Goal: Information Seeking & Learning: Learn about a topic

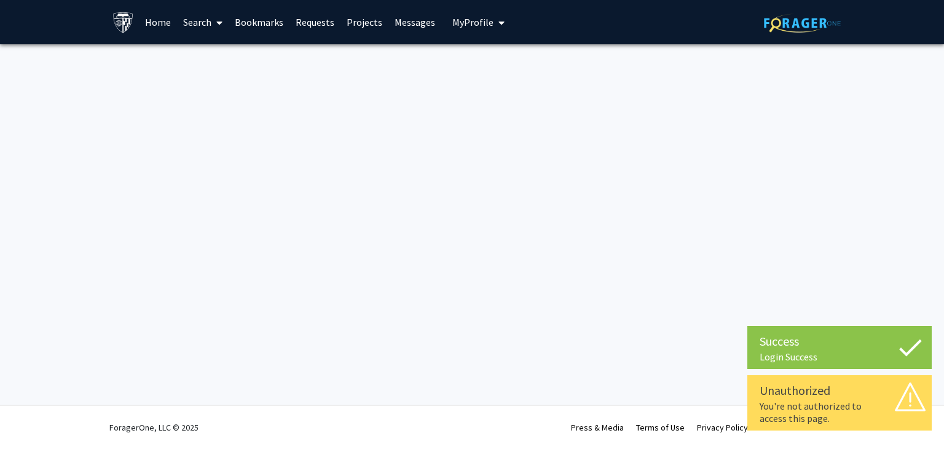
click at [357, 21] on link "Projects" at bounding box center [365, 22] width 48 height 43
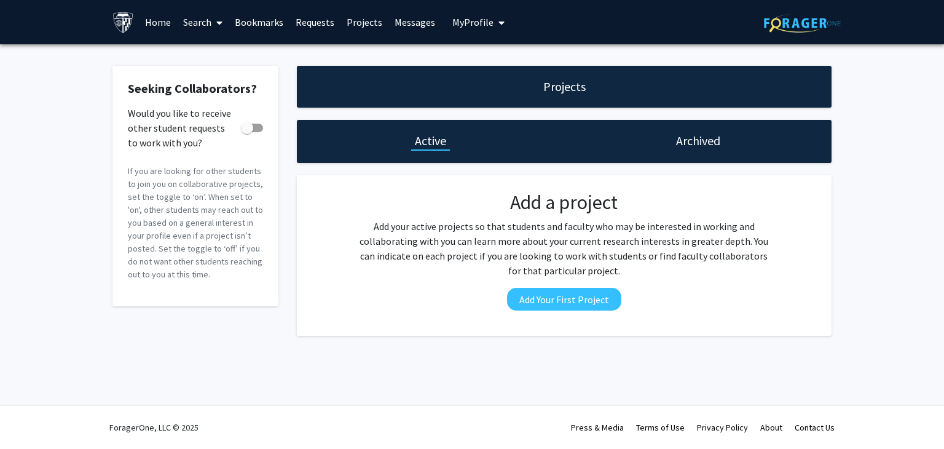
click at [414, 18] on link "Messages" at bounding box center [414, 22] width 53 height 43
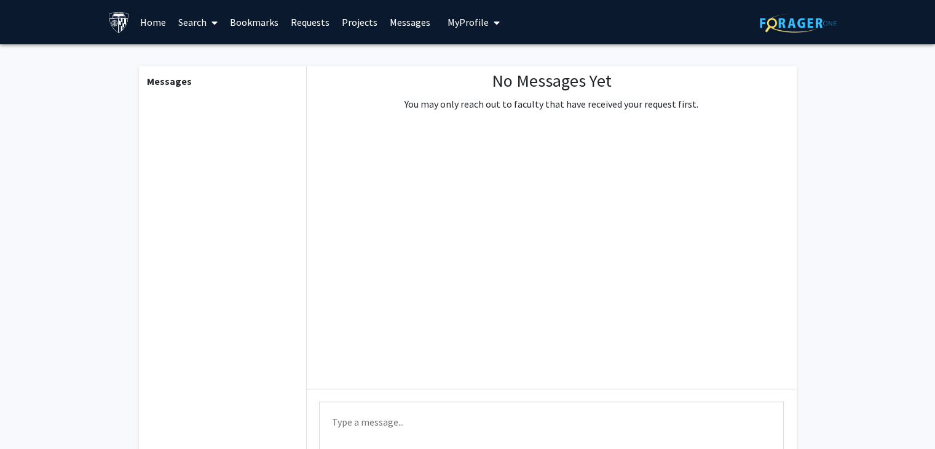
click at [205, 13] on link "Search" at bounding box center [198, 22] width 52 height 43
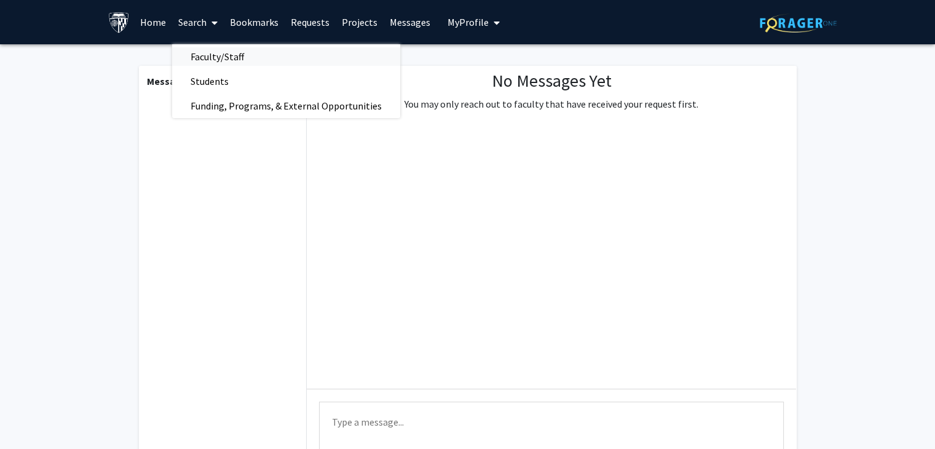
click at [205, 53] on span "Faculty/Staff" at bounding box center [217, 56] width 90 height 25
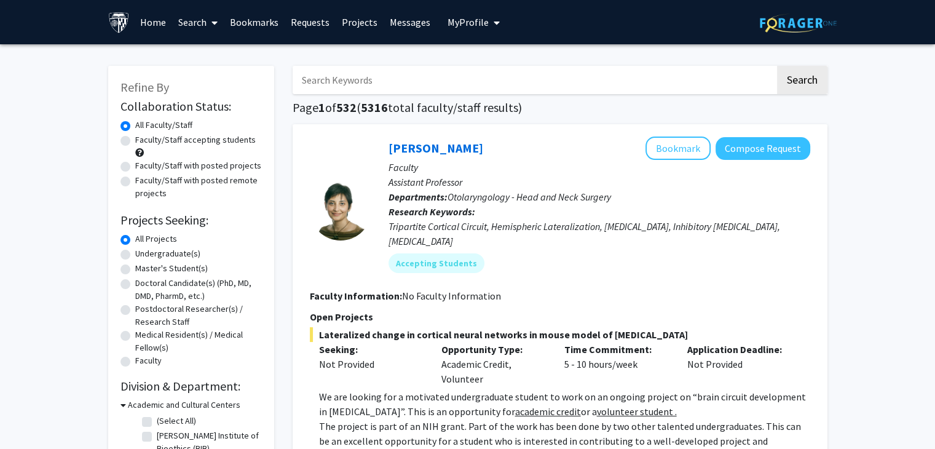
click at [366, 79] on input "Search Keywords" at bounding box center [534, 80] width 483 height 28
click at [777, 66] on button "Search" at bounding box center [802, 80] width 50 height 28
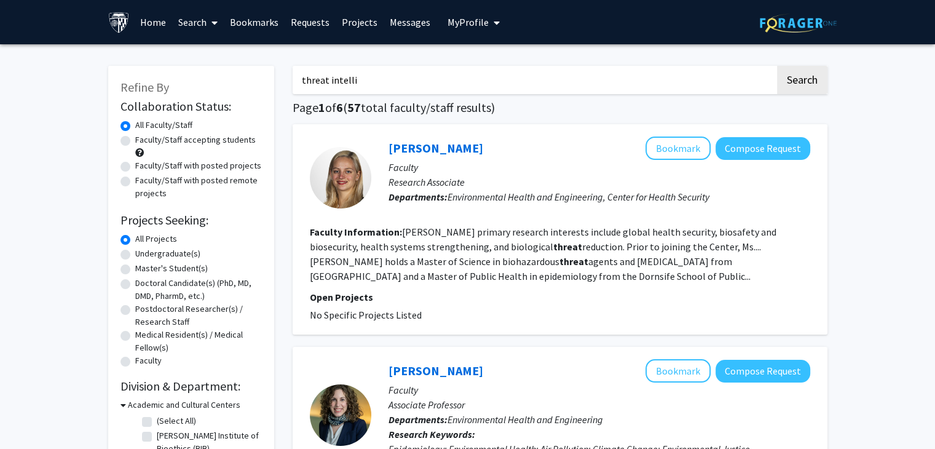
click at [777, 66] on button "Search" at bounding box center [802, 80] width 50 height 28
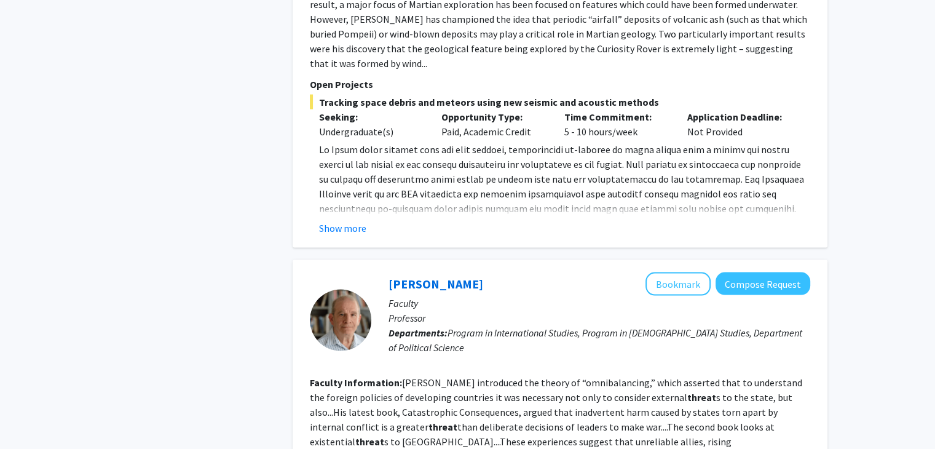
scroll to position [2673, 0]
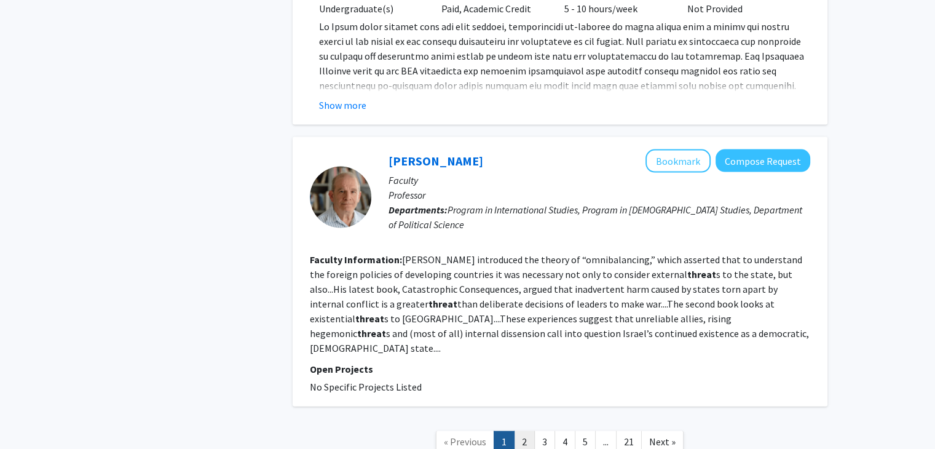
click at [529, 431] on link "2" at bounding box center [524, 442] width 21 height 22
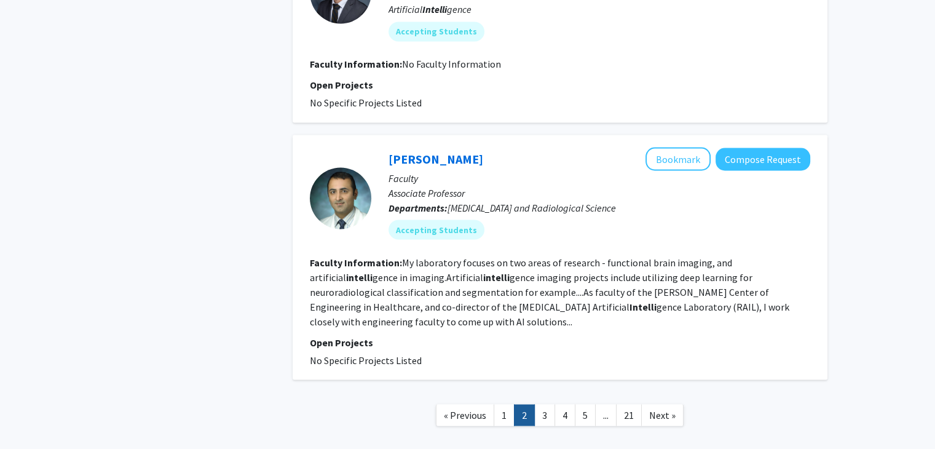
scroll to position [2188, 0]
click at [542, 404] on link "3" at bounding box center [544, 415] width 21 height 22
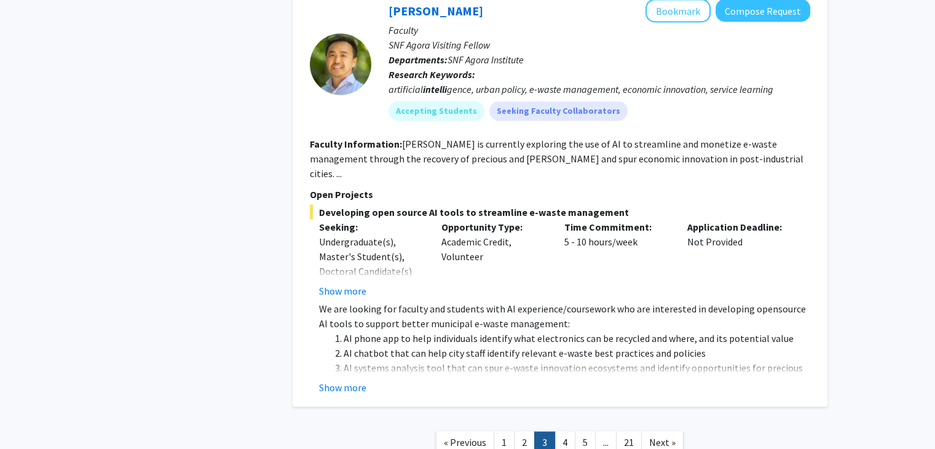
scroll to position [2383, 0]
click at [563, 431] on link "4" at bounding box center [564, 442] width 21 height 22
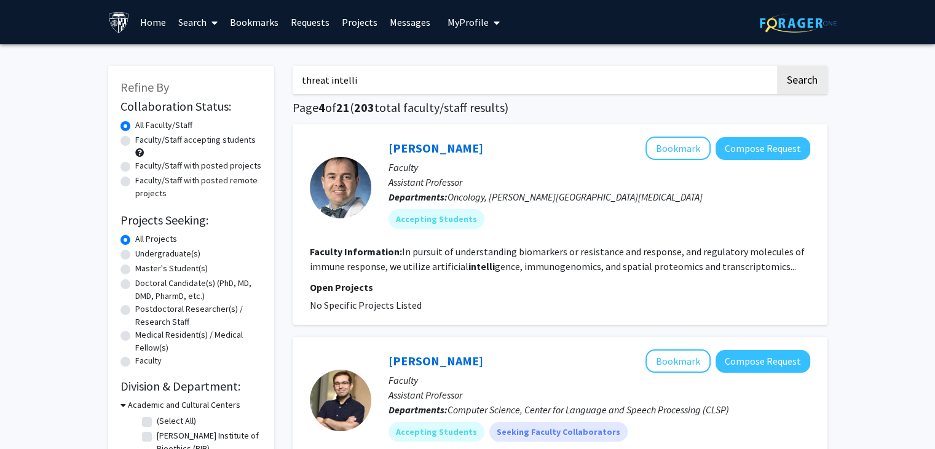
click at [302, 82] on input "threat intelli" at bounding box center [534, 80] width 483 height 28
click at [364, 82] on input ""threat intelli" at bounding box center [534, 80] width 483 height 28
drag, startPoint x: 364, startPoint y: 82, endPoint x: 332, endPoint y: 81, distance: 32.0
click at [332, 81] on input ""threat intelli" at bounding box center [534, 80] width 483 height 28
click at [384, 85] on input ""threat intelli" at bounding box center [534, 80] width 483 height 28
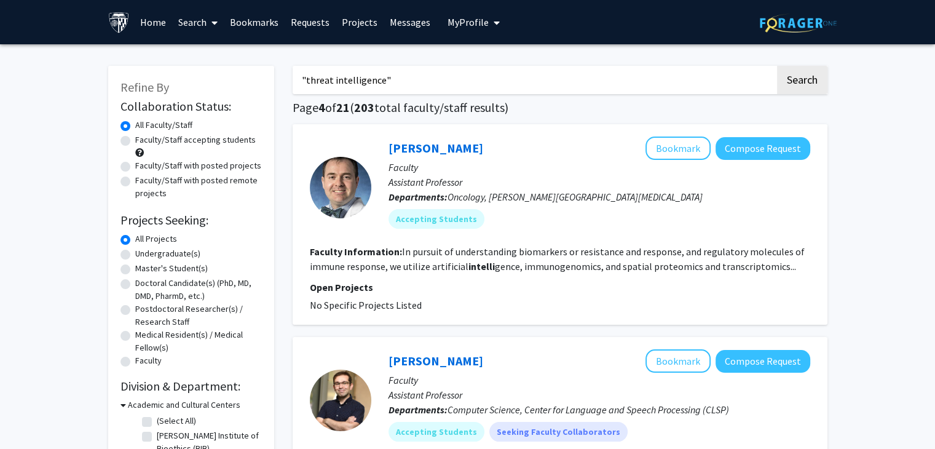
type input ""threat intelligence""
click at [777, 66] on button "Search" at bounding box center [802, 80] width 50 height 28
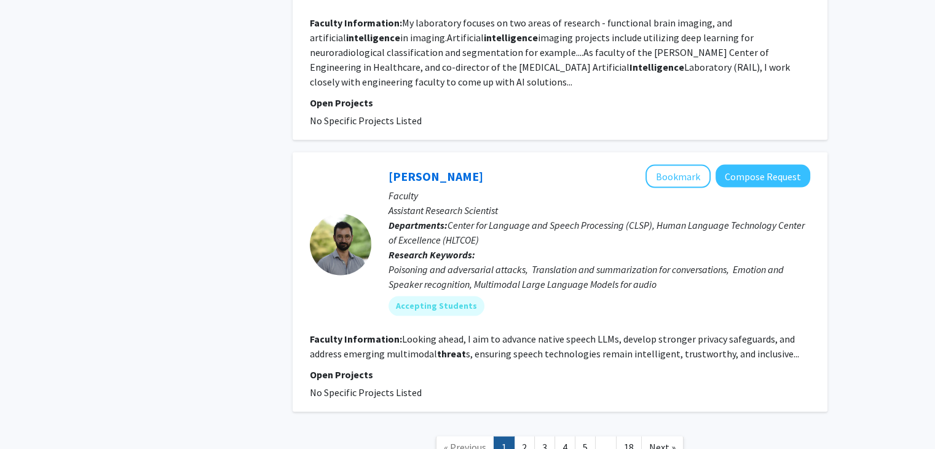
scroll to position [2442, 0]
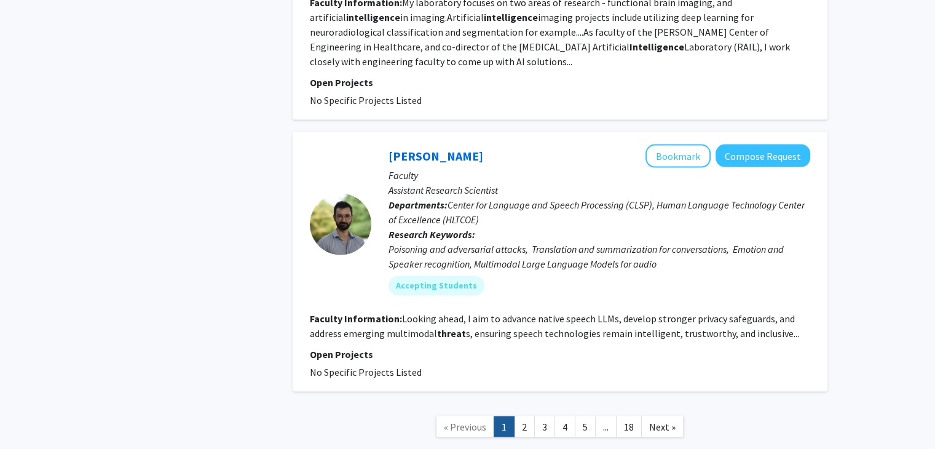
click at [521, 404] on nav "« Previous 1 2 3 4 5 ... 18 Next »" at bounding box center [560, 429] width 535 height 50
click at [524, 416] on link "2" at bounding box center [524, 427] width 21 height 22
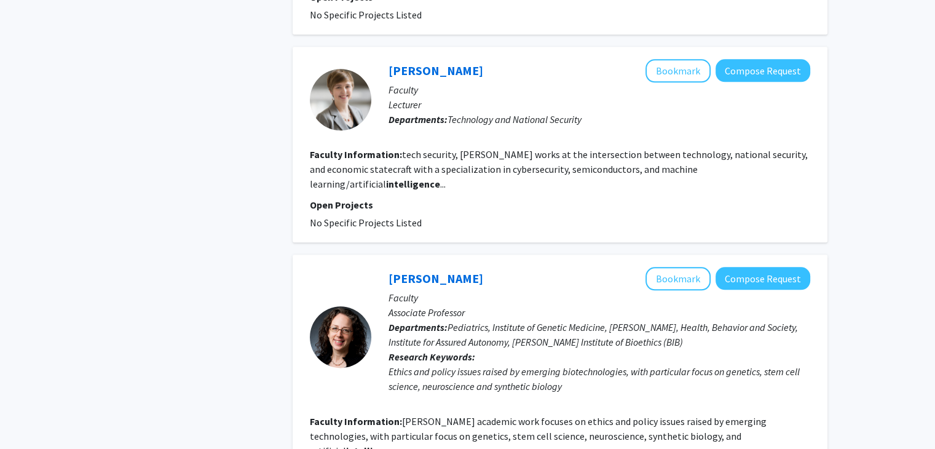
scroll to position [1398, 0]
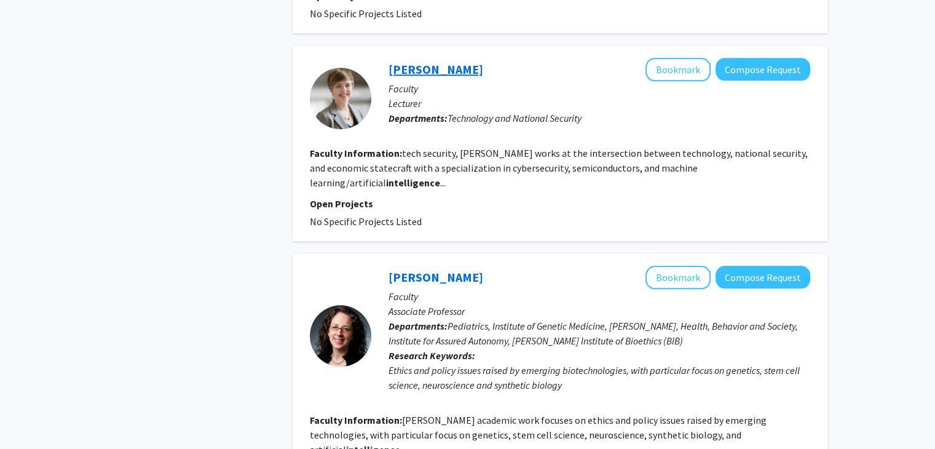
click at [447, 61] on link "Melissa Griffith" at bounding box center [435, 68] width 95 height 15
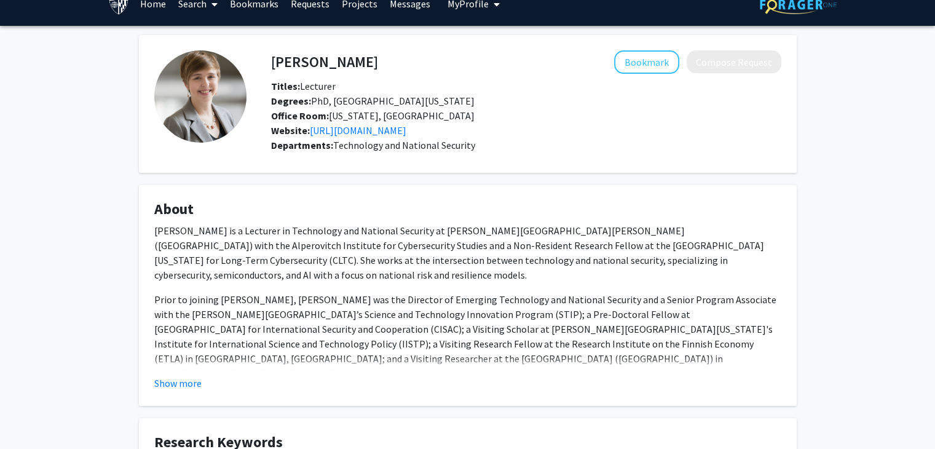
scroll to position [26, 0]
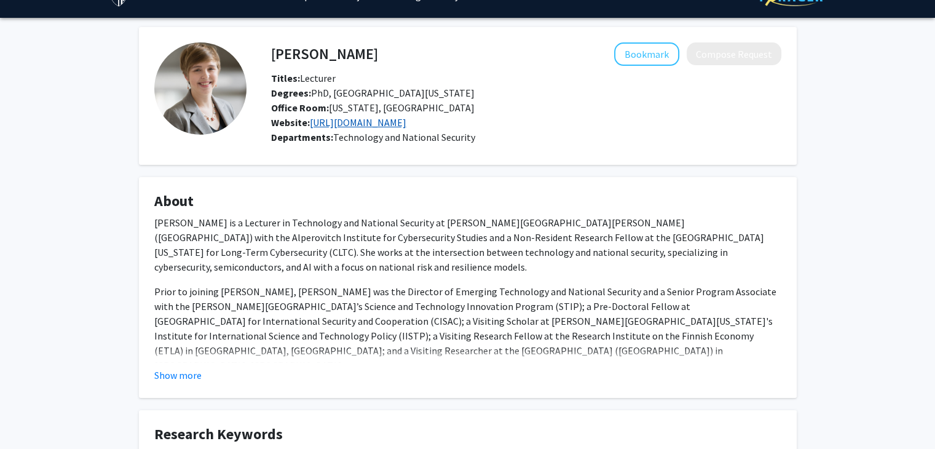
click at [363, 119] on link "https://melissakgriffith.com/" at bounding box center [358, 122] width 97 height 12
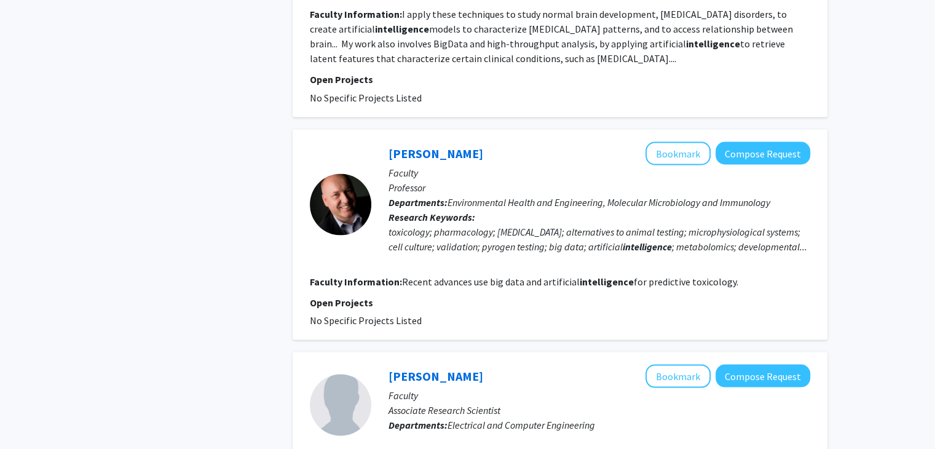
scroll to position [2395, 0]
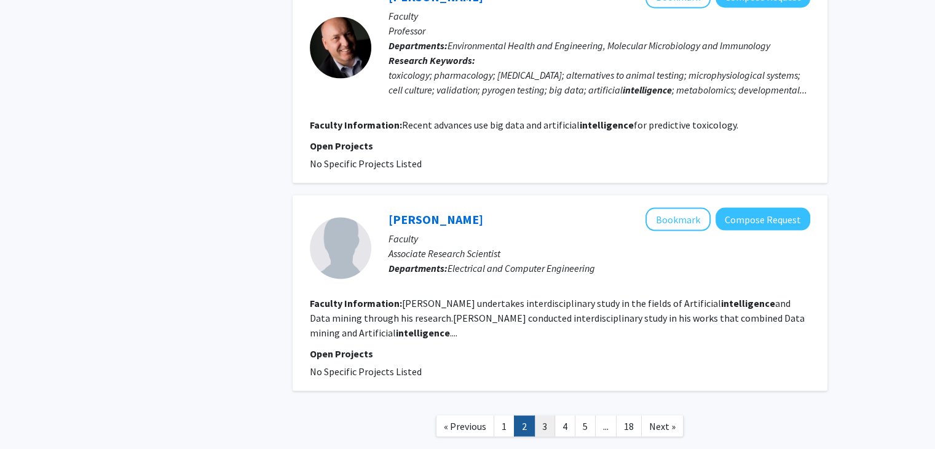
click at [538, 416] on link "3" at bounding box center [544, 427] width 21 height 22
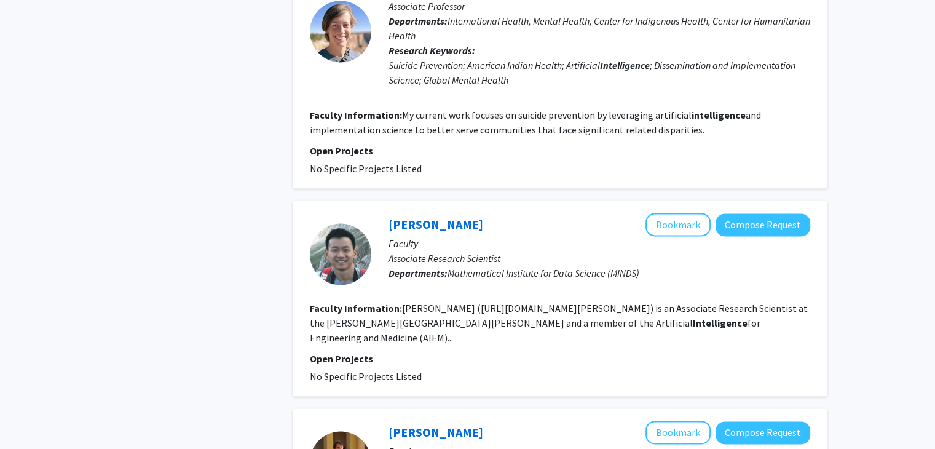
scroll to position [1985, 0]
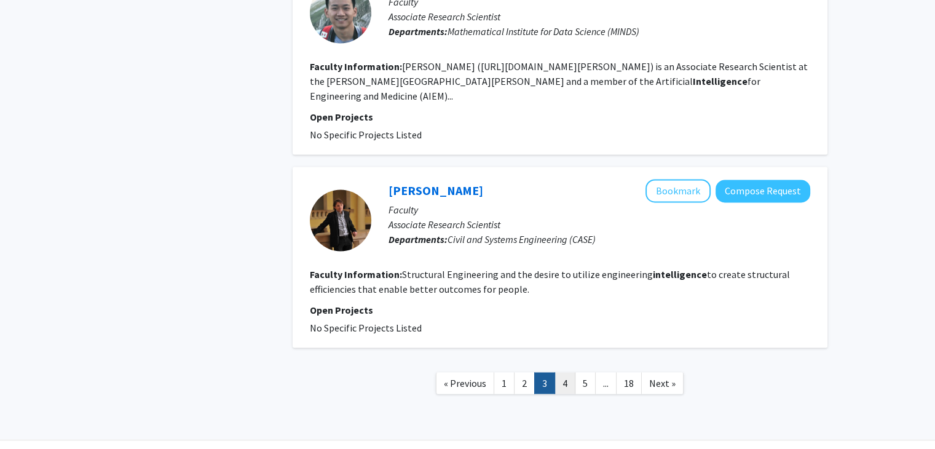
click at [559, 372] on link "4" at bounding box center [564, 383] width 21 height 22
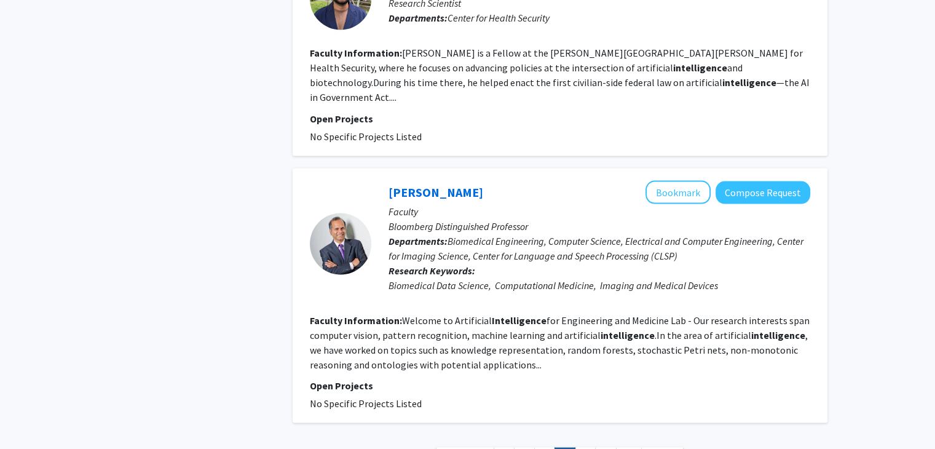
scroll to position [2249, 0]
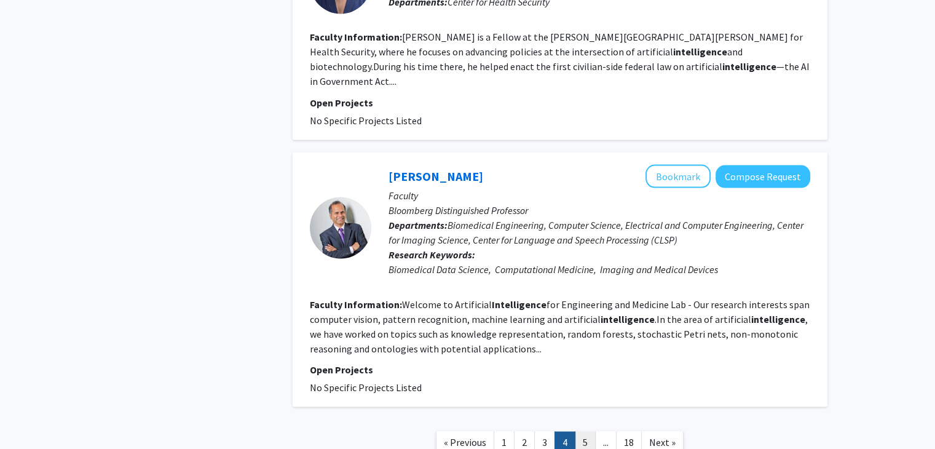
click at [583, 431] on link "5" at bounding box center [585, 442] width 21 height 22
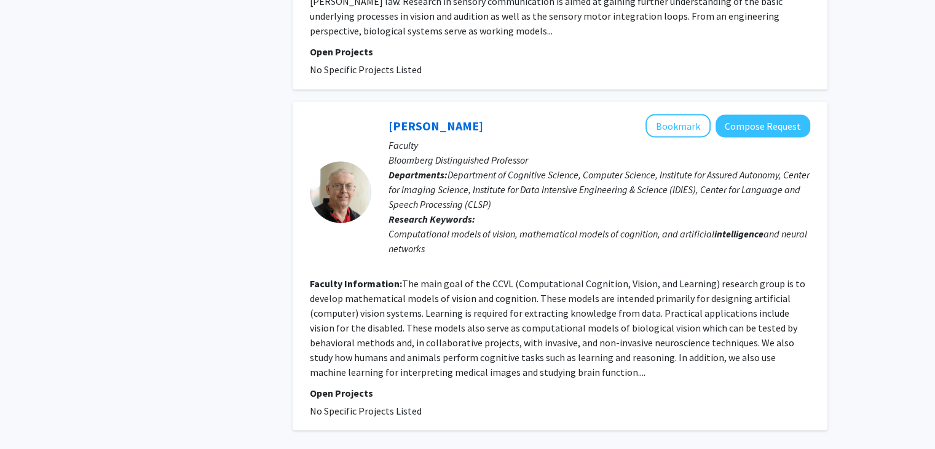
scroll to position [2331, 0]
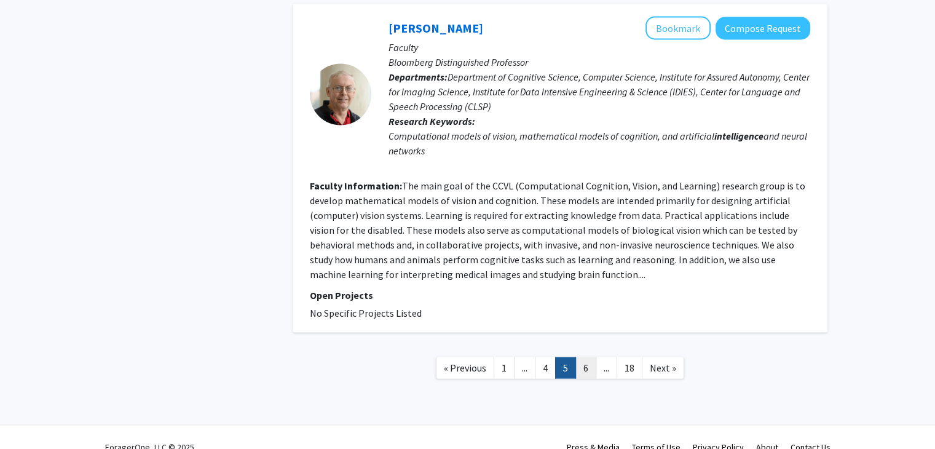
click at [590, 357] on link "6" at bounding box center [585, 368] width 21 height 22
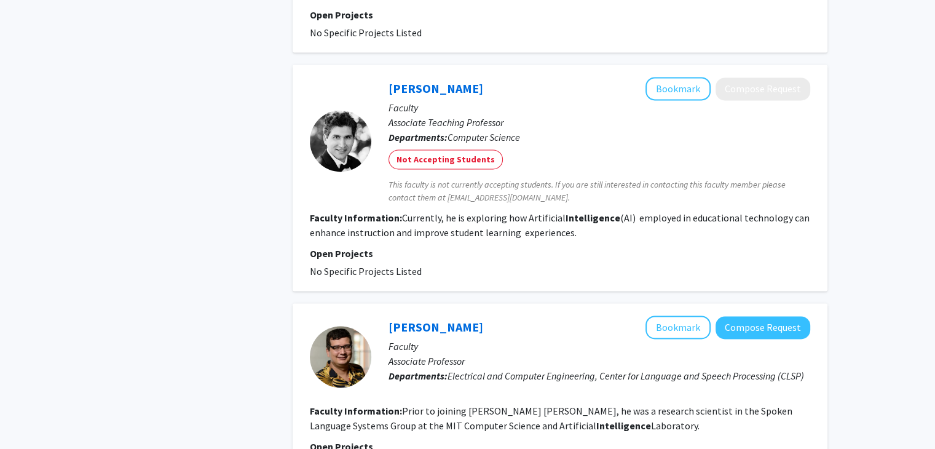
scroll to position [1783, 0]
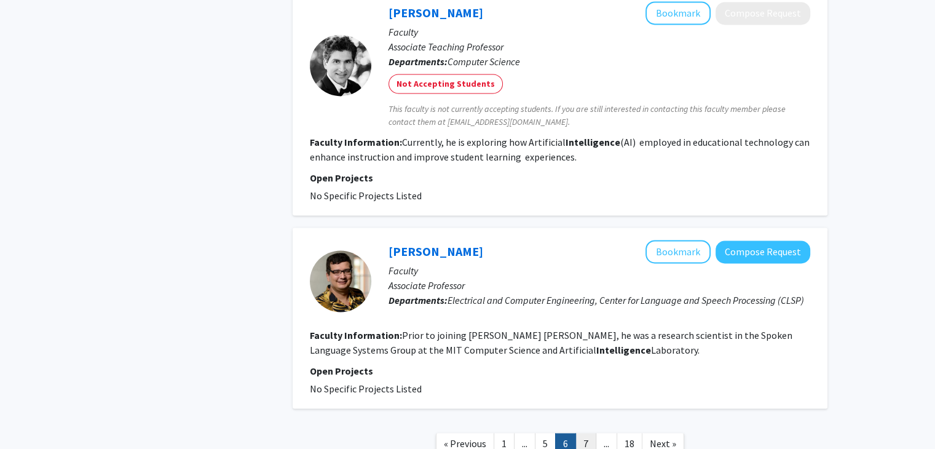
click at [582, 433] on link "7" at bounding box center [585, 444] width 21 height 22
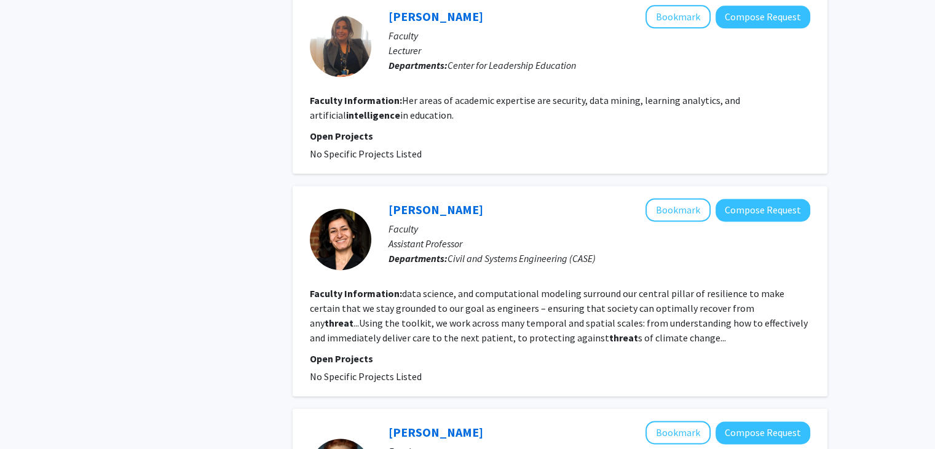
scroll to position [1906, 0]
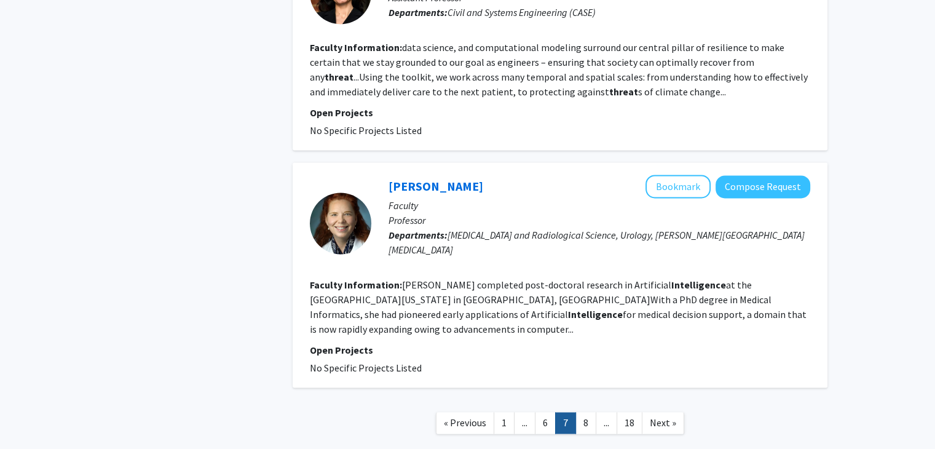
click at [516, 412] on link "..." at bounding box center [525, 423] width 22 height 22
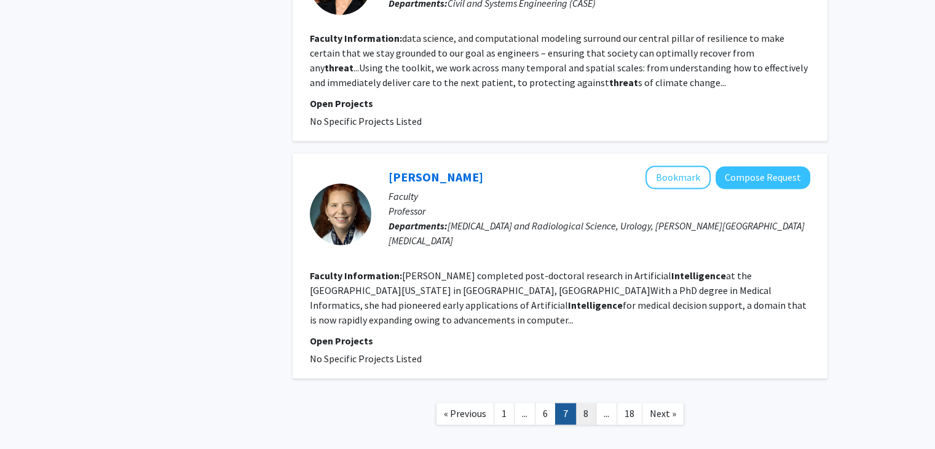
click at [589, 403] on link "8" at bounding box center [585, 414] width 21 height 22
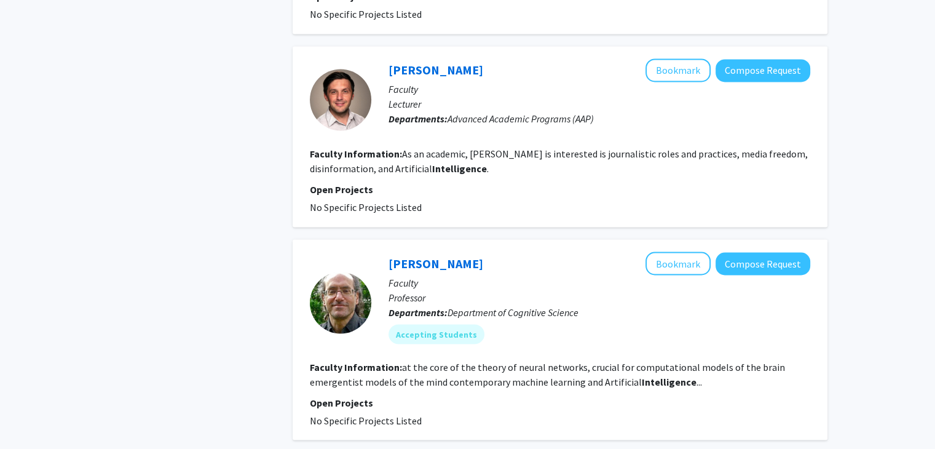
scroll to position [2087, 0]
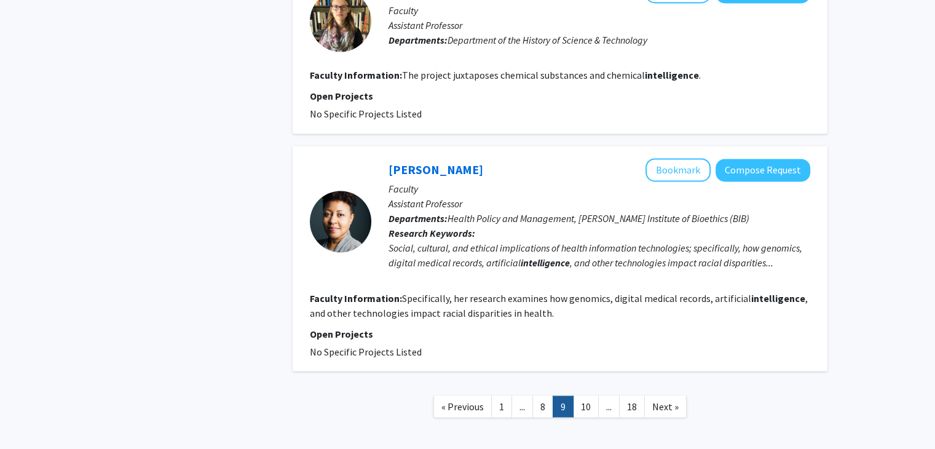
scroll to position [2045, 0]
click at [583, 395] on link "10" at bounding box center [586, 406] width 26 height 22
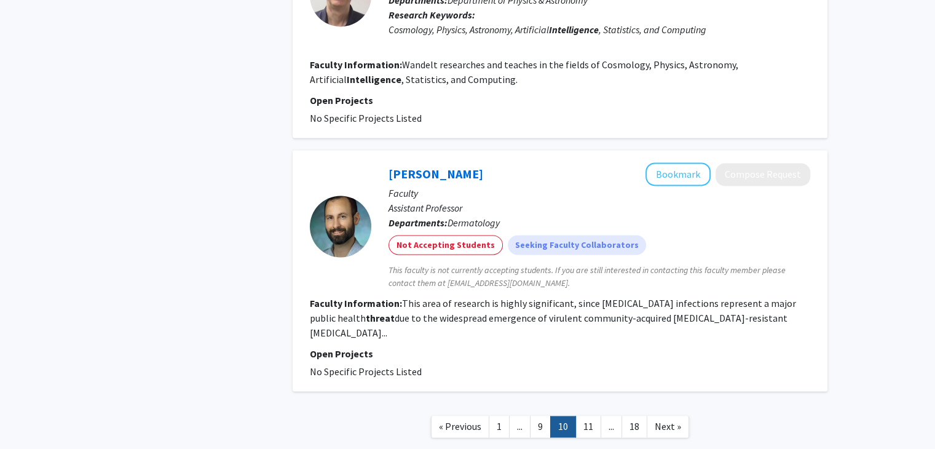
scroll to position [1814, 0]
click at [589, 416] on link "11" at bounding box center [588, 427] width 26 height 22
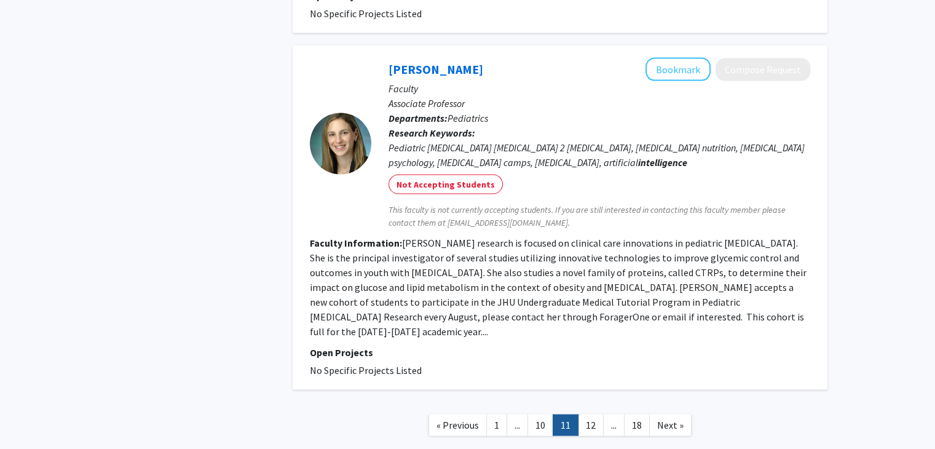
scroll to position [2408, 0]
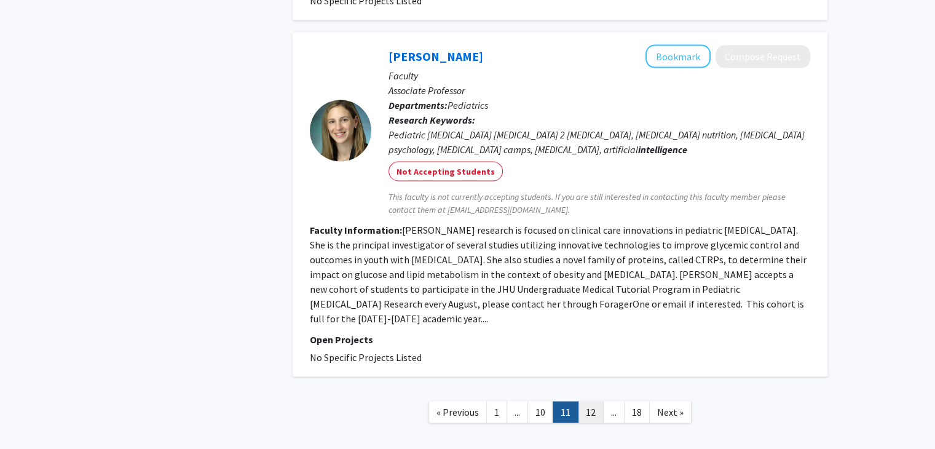
click at [589, 401] on link "12" at bounding box center [591, 412] width 26 height 22
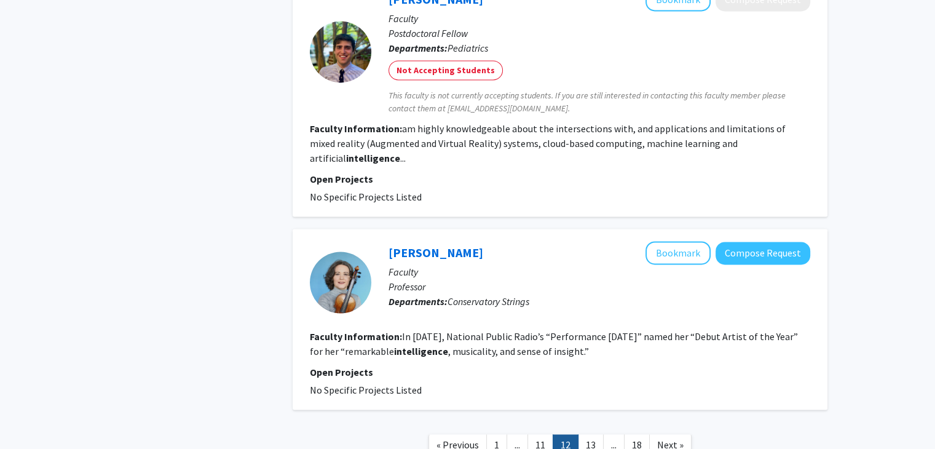
scroll to position [1886, 0]
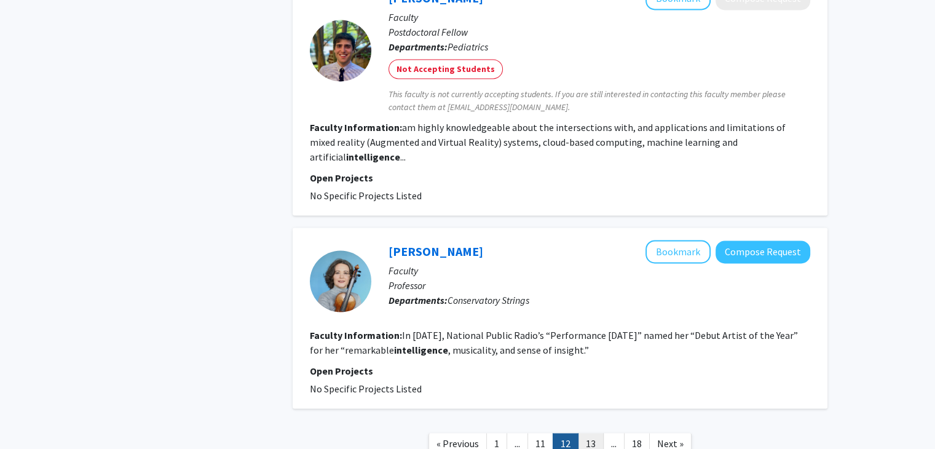
click at [593, 433] on link "13" at bounding box center [591, 444] width 26 height 22
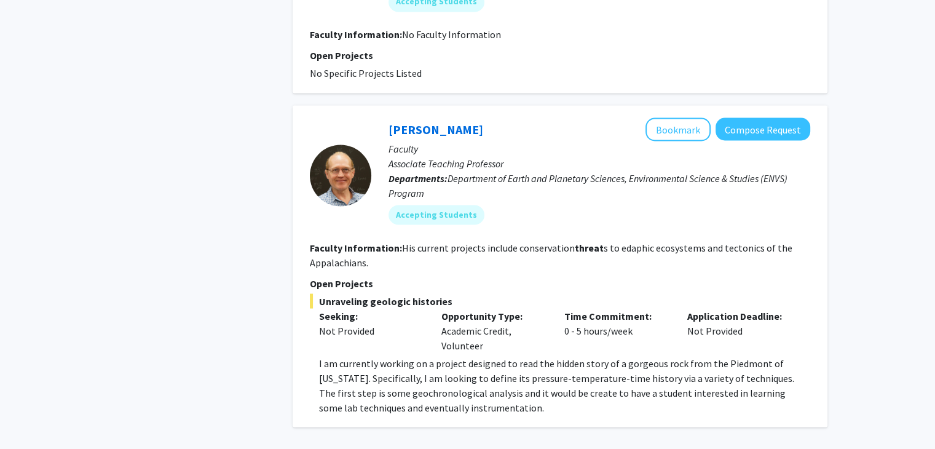
scroll to position [2343, 0]
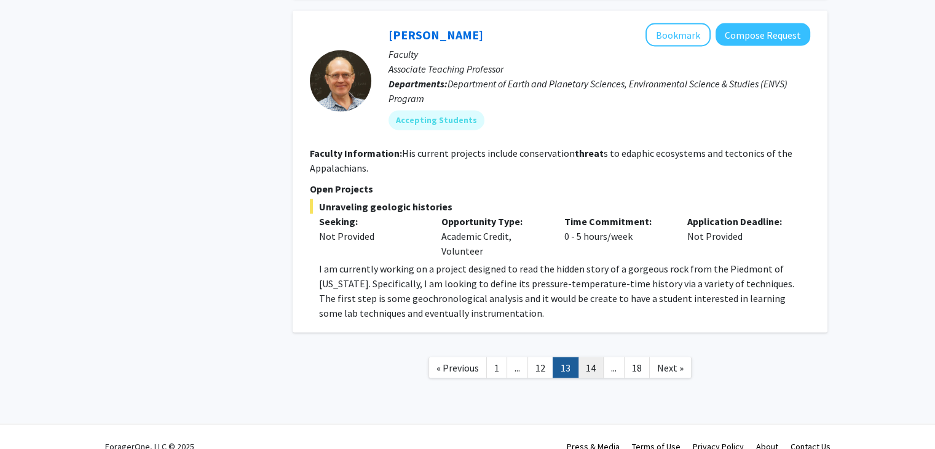
click at [593, 357] on link "14" at bounding box center [591, 368] width 26 height 22
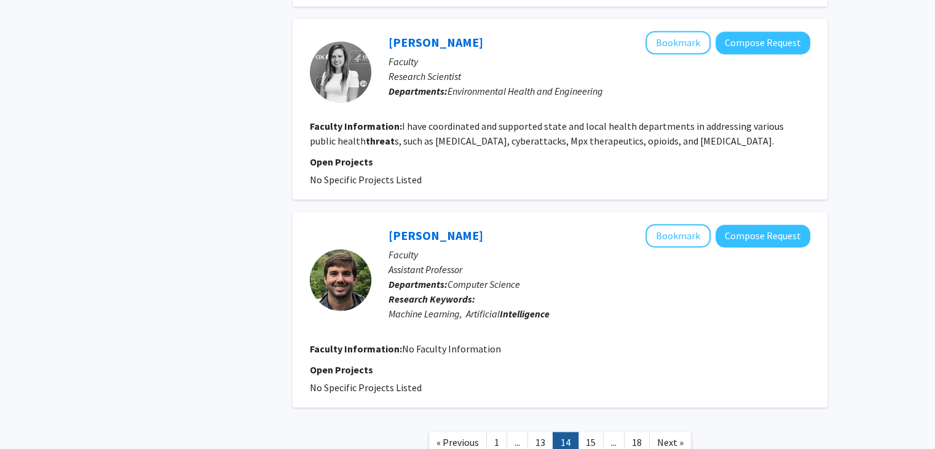
scroll to position [1916, 0]
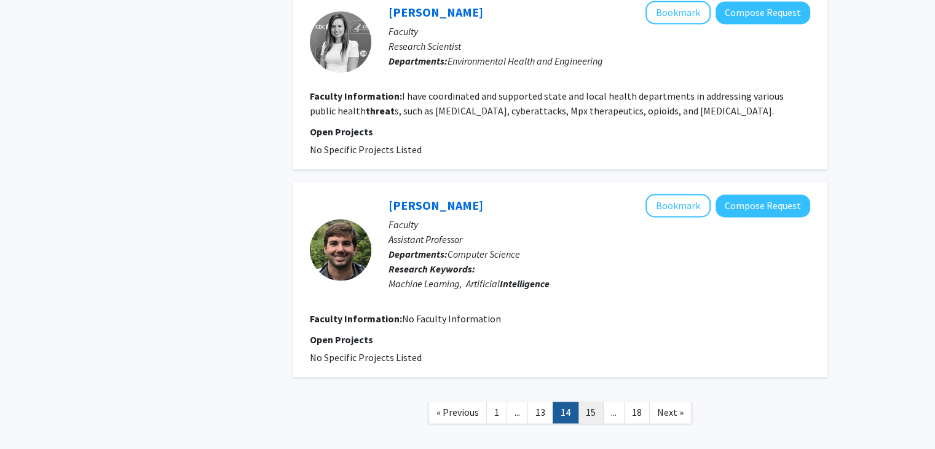
click at [590, 401] on link "15" at bounding box center [591, 412] width 26 height 22
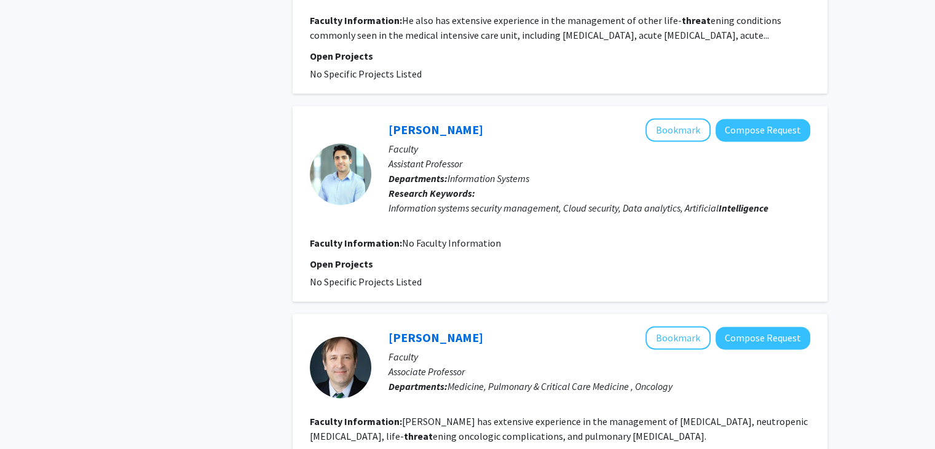
scroll to position [1813, 0]
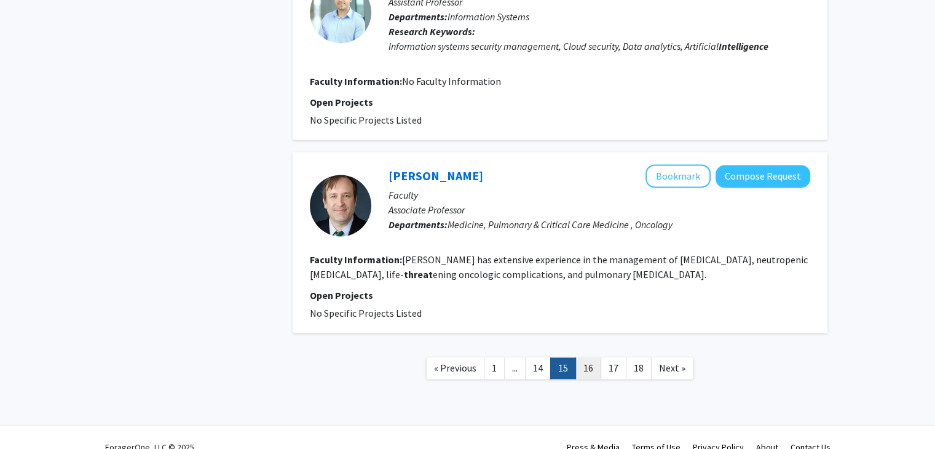
click at [588, 357] on link "16" at bounding box center [588, 368] width 26 height 22
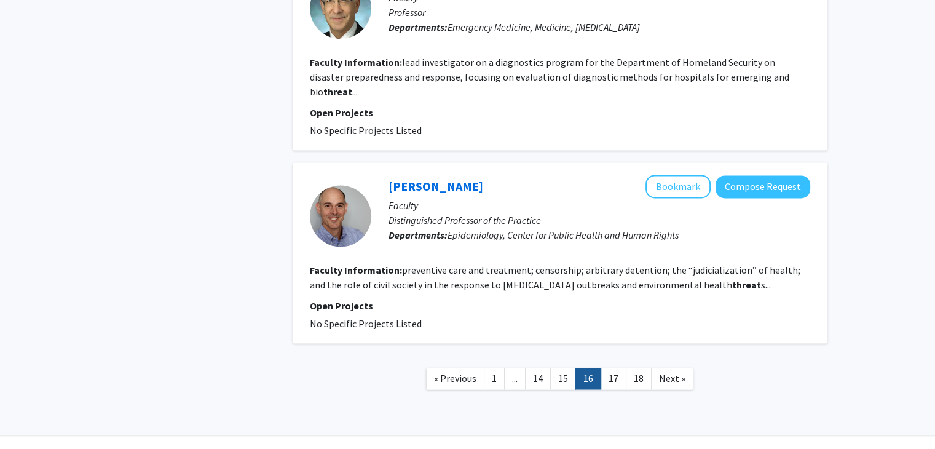
scroll to position [1901, 0]
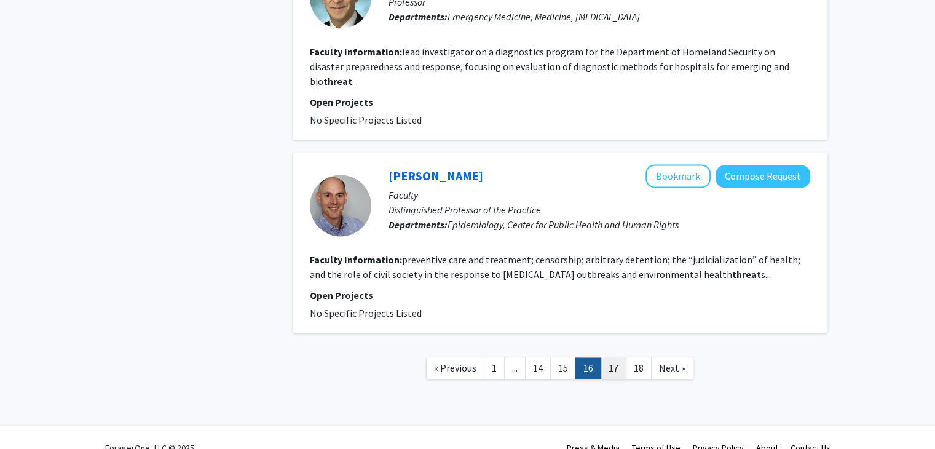
click at [620, 357] on link "17" at bounding box center [614, 368] width 26 height 22
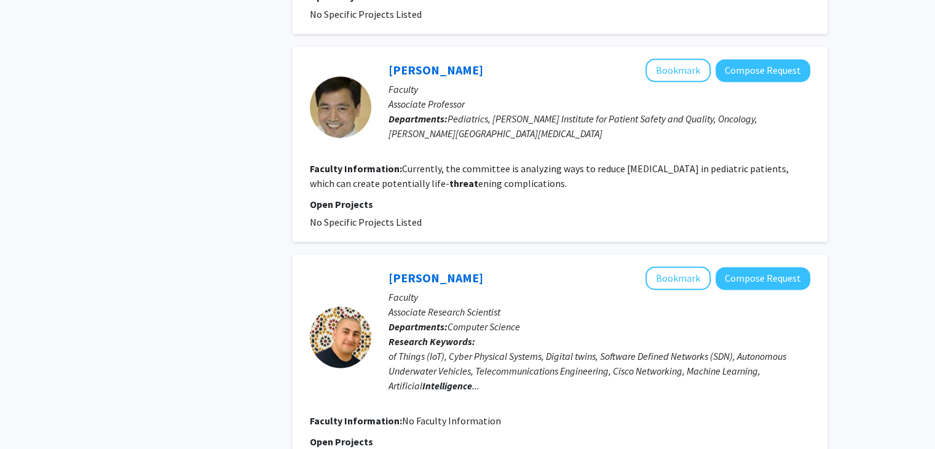
scroll to position [1945, 0]
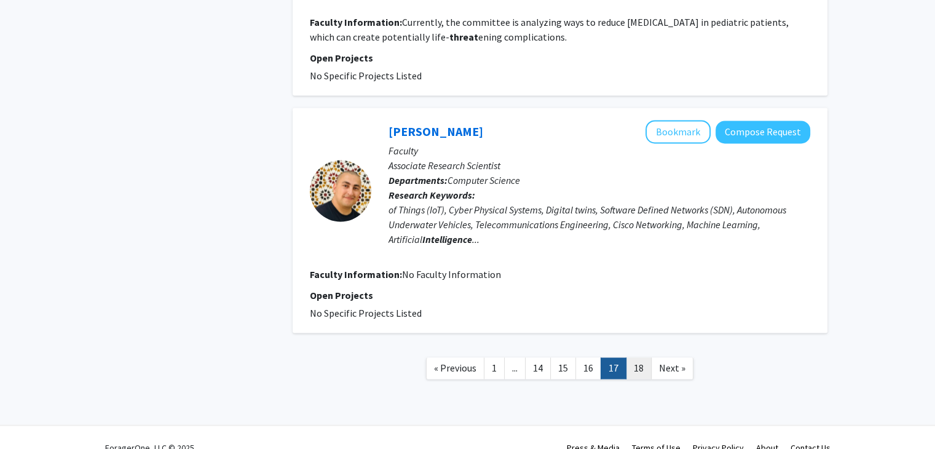
click at [647, 357] on link "18" at bounding box center [639, 368] width 26 height 22
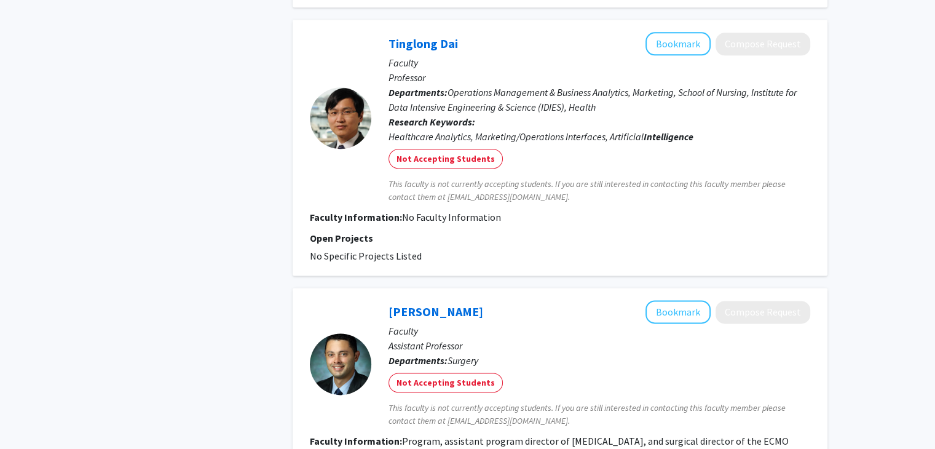
scroll to position [1726, 0]
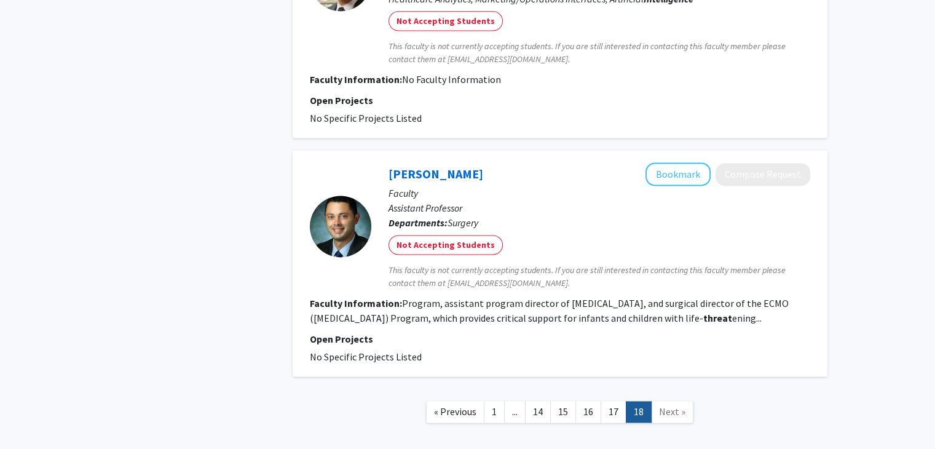
click at [670, 405] on span "Next »" at bounding box center [672, 411] width 26 height 12
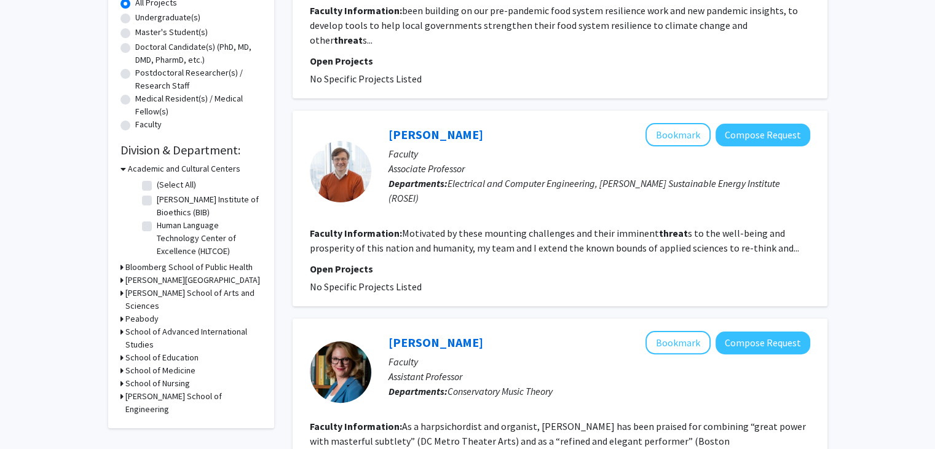
scroll to position [0, 0]
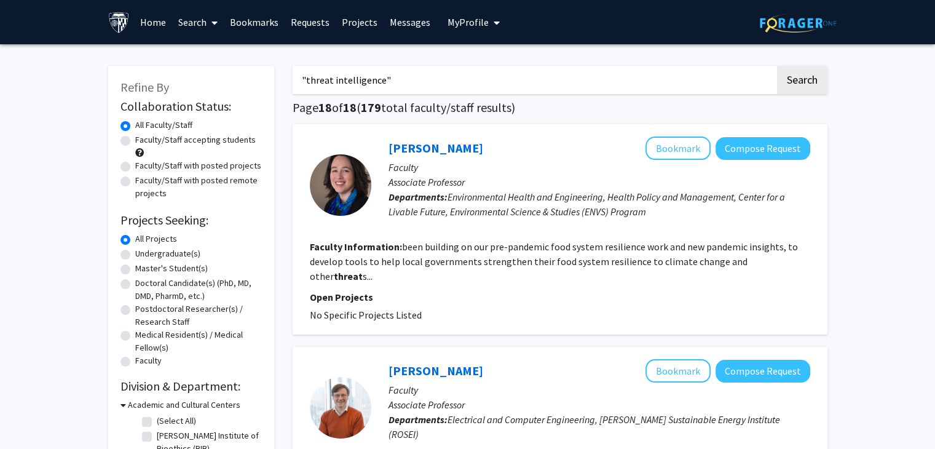
click at [414, 77] on input ""threat intelligence"" at bounding box center [534, 80] width 483 height 28
type input "cyber"
click at [777, 66] on button "Search" at bounding box center [802, 80] width 50 height 28
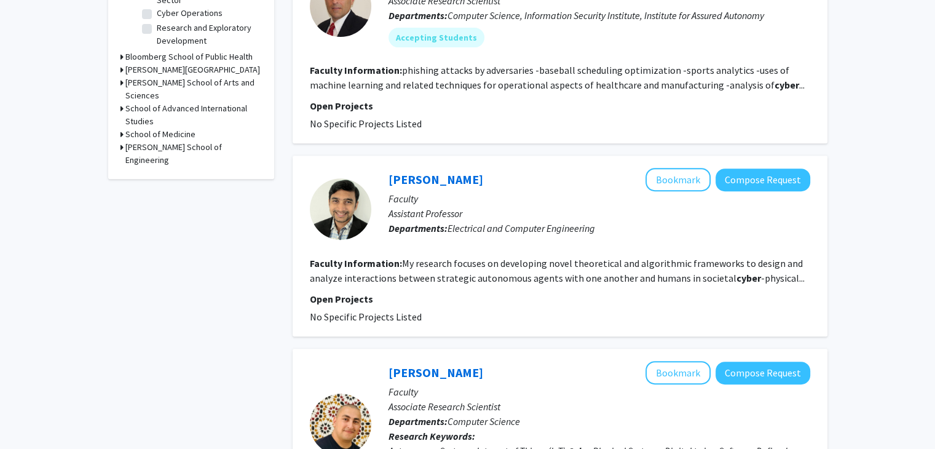
scroll to position [553, 0]
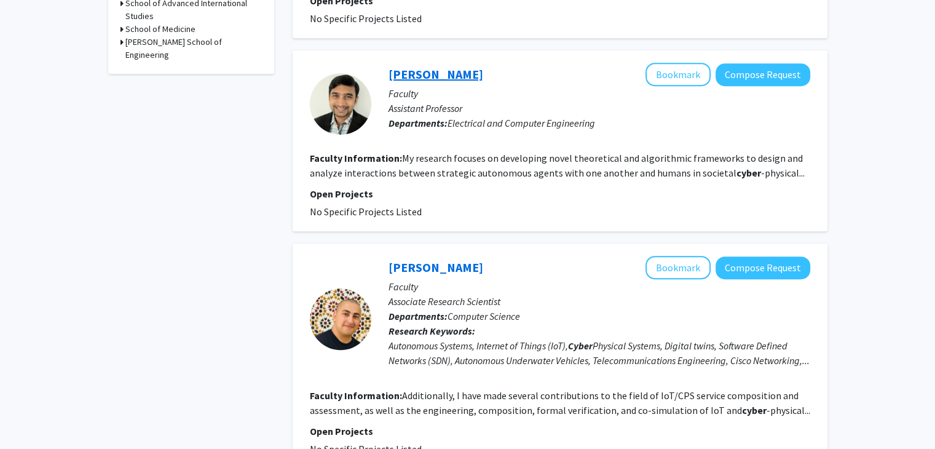
click at [460, 72] on link "Chinmay Maheshwari" at bounding box center [435, 73] width 95 height 15
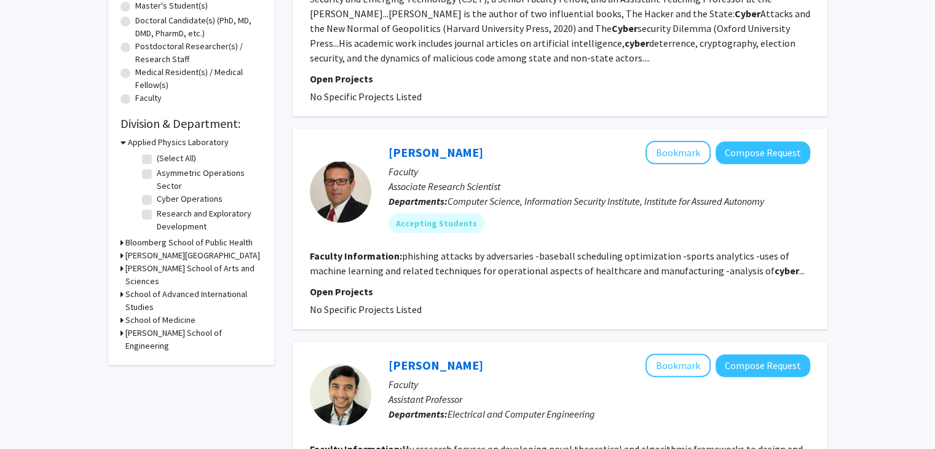
scroll to position [277, 0]
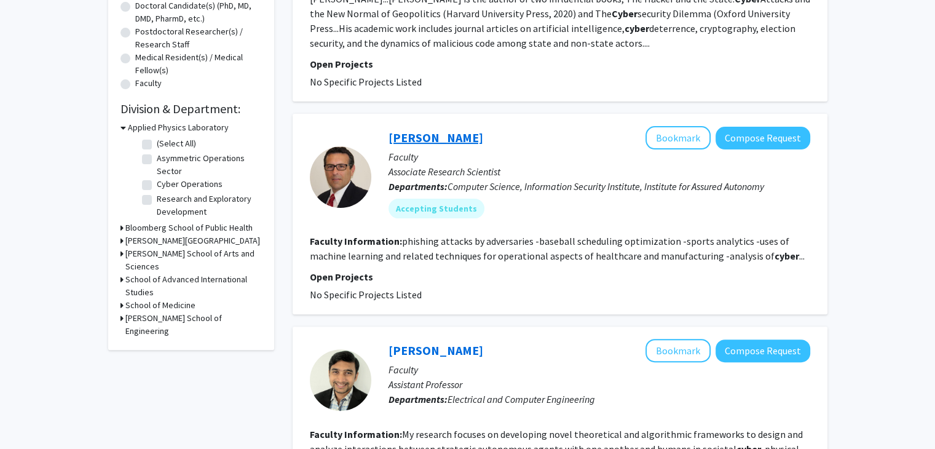
click at [438, 131] on link "Tony Dahbura" at bounding box center [435, 137] width 95 height 15
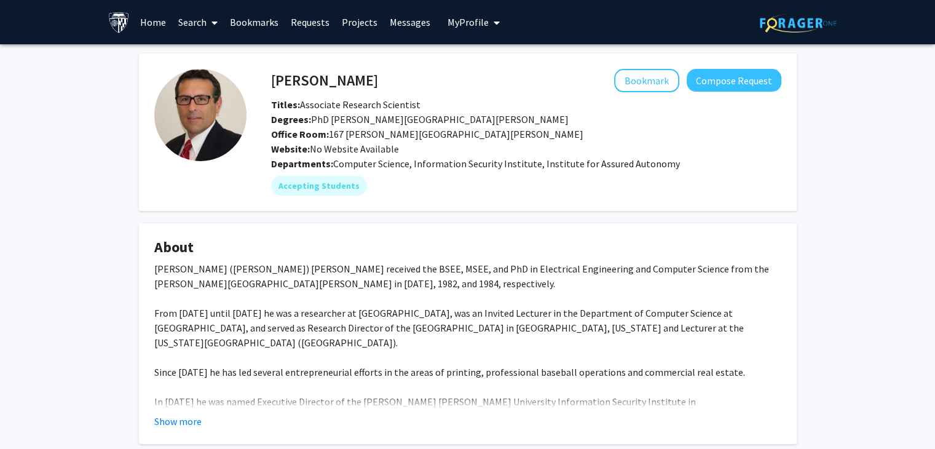
scroll to position [96, 0]
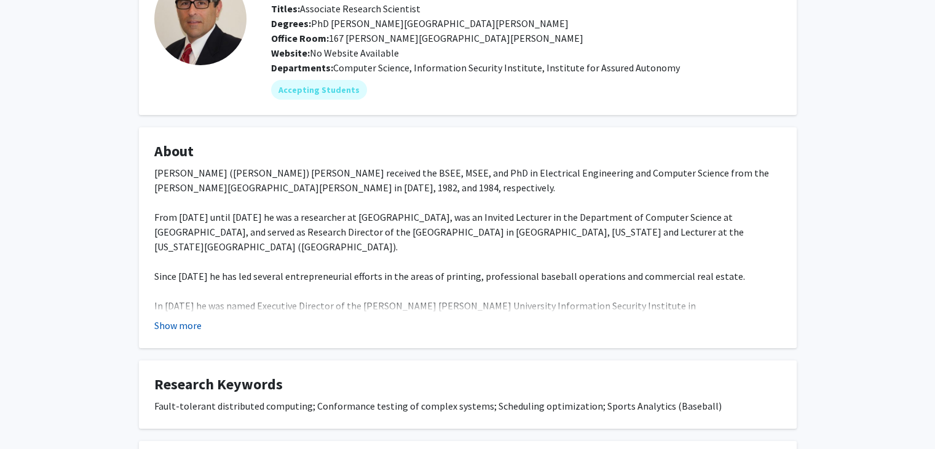
click at [174, 320] on button "Show more" at bounding box center [177, 325] width 47 height 15
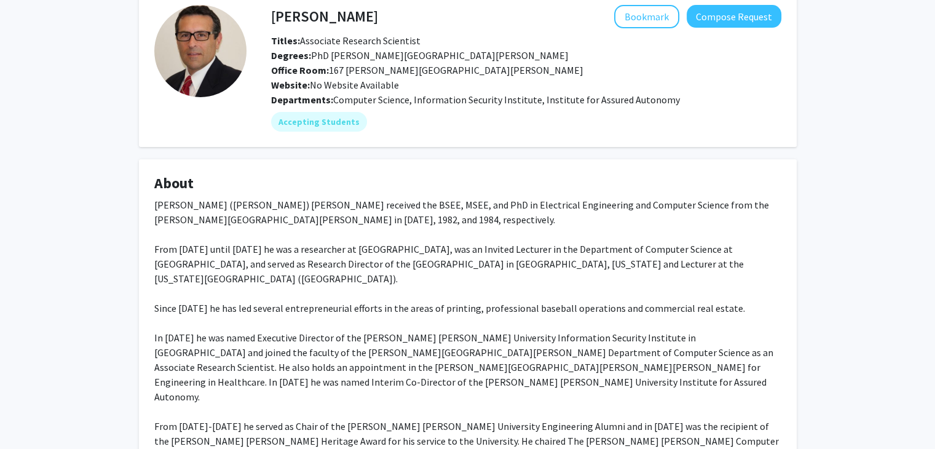
scroll to position [0, 0]
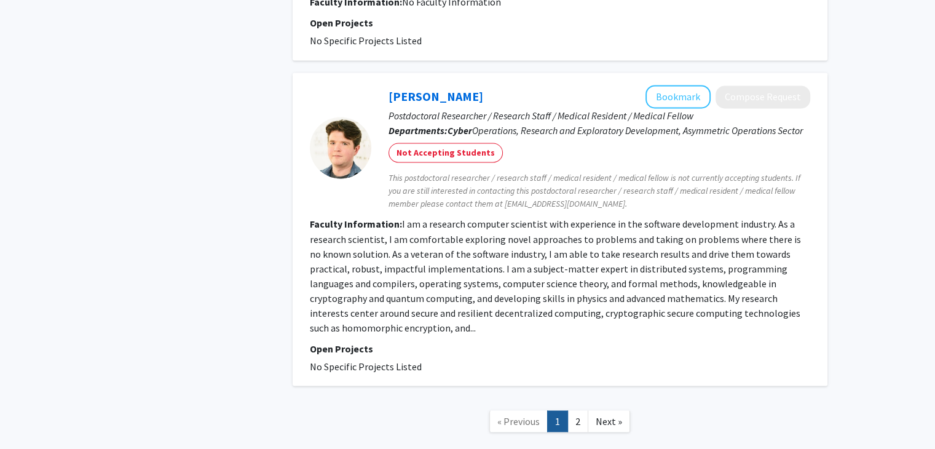
scroll to position [2172, 0]
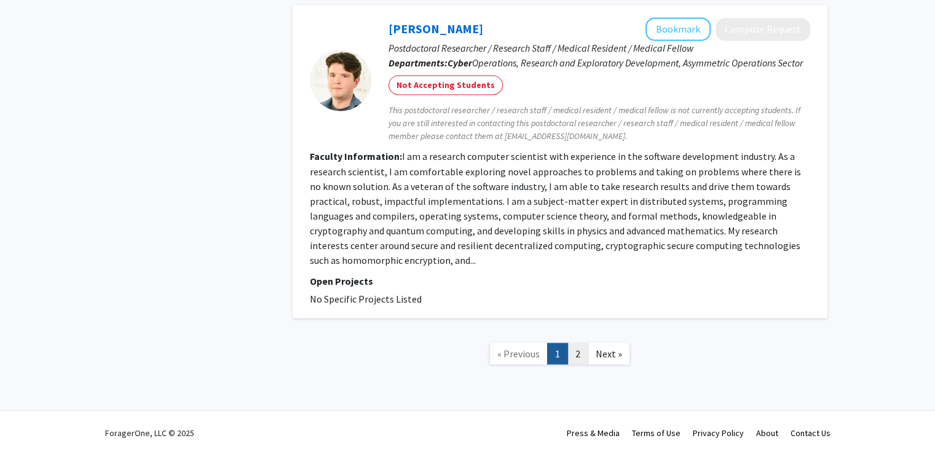
click at [576, 345] on link "2" at bounding box center [577, 353] width 21 height 22
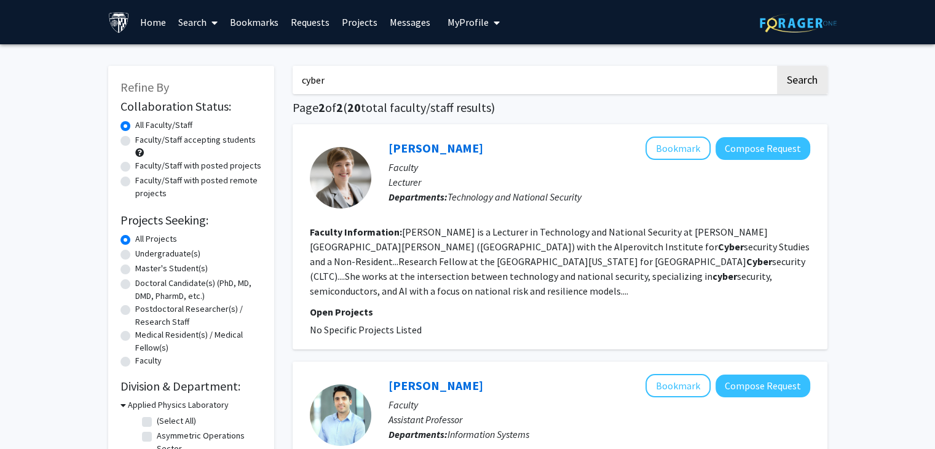
click at [353, 69] on input "cyber" at bounding box center [534, 80] width 483 height 28
click at [777, 66] on button "Search" at bounding box center [802, 80] width 50 height 28
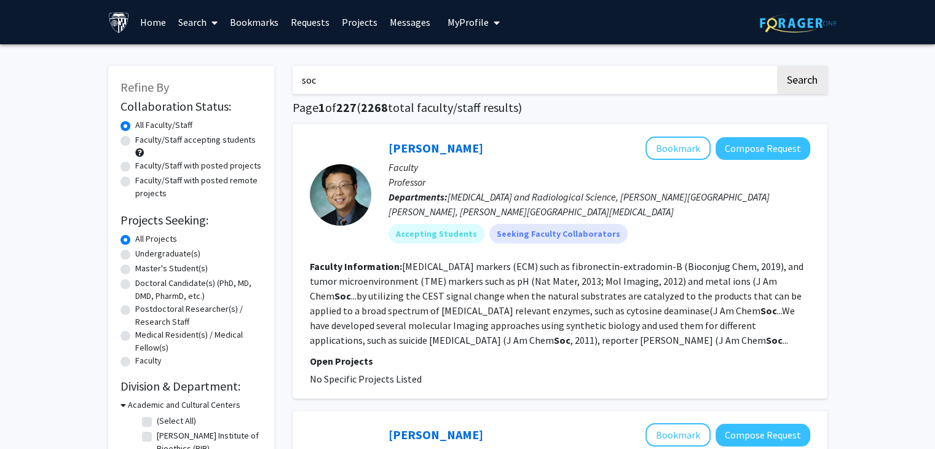
click at [378, 10] on link "Projects" at bounding box center [360, 22] width 48 height 43
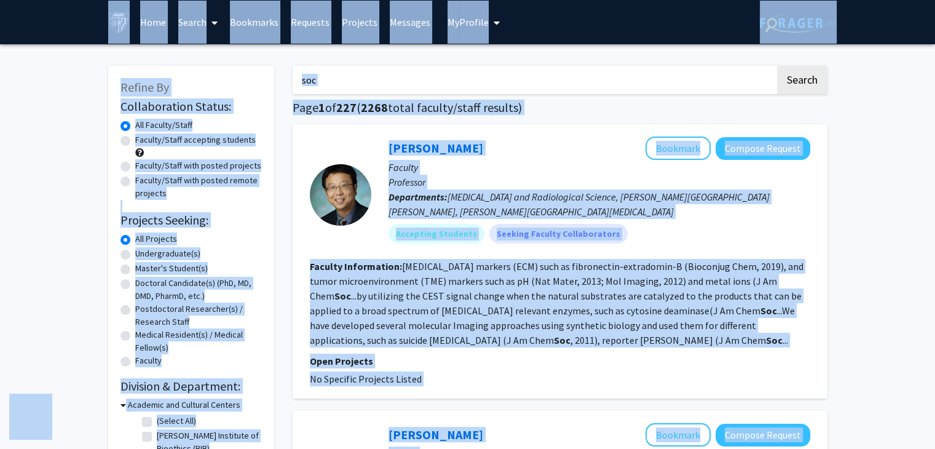
click at [363, 89] on input "soc" at bounding box center [534, 80] width 483 height 28
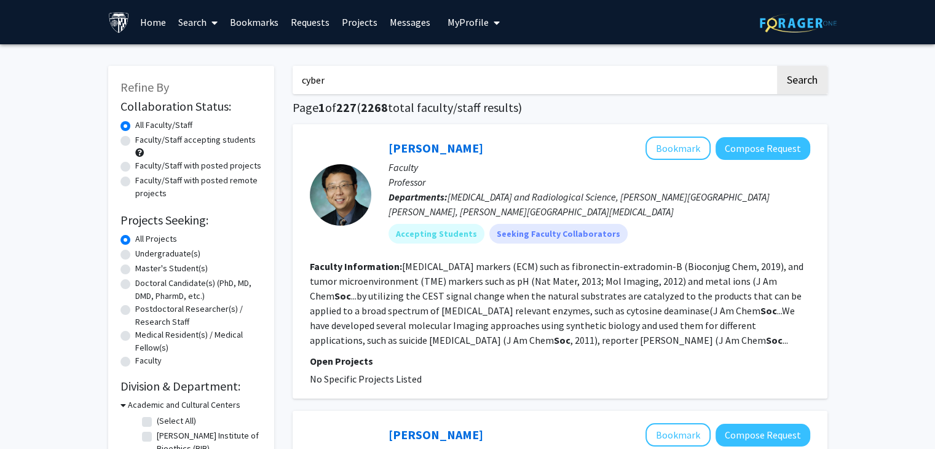
type input "cyber"
click at [777, 66] on button "Search" at bounding box center [802, 80] width 50 height 28
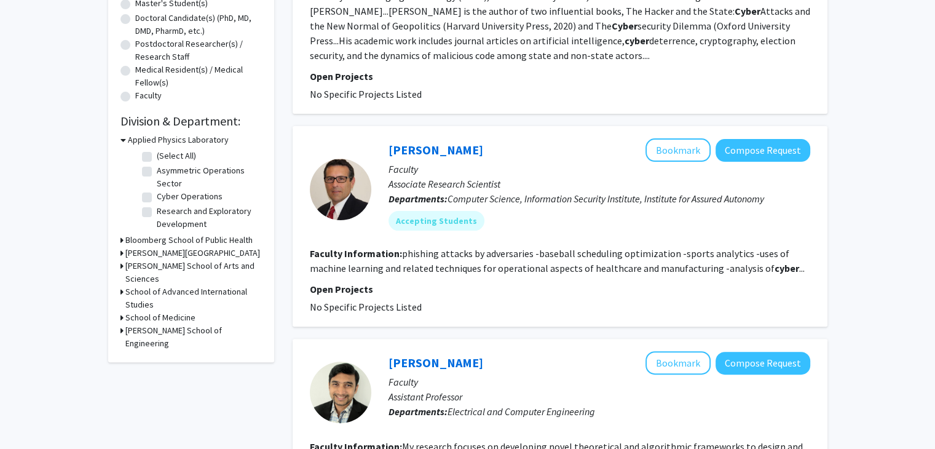
scroll to position [261, 0]
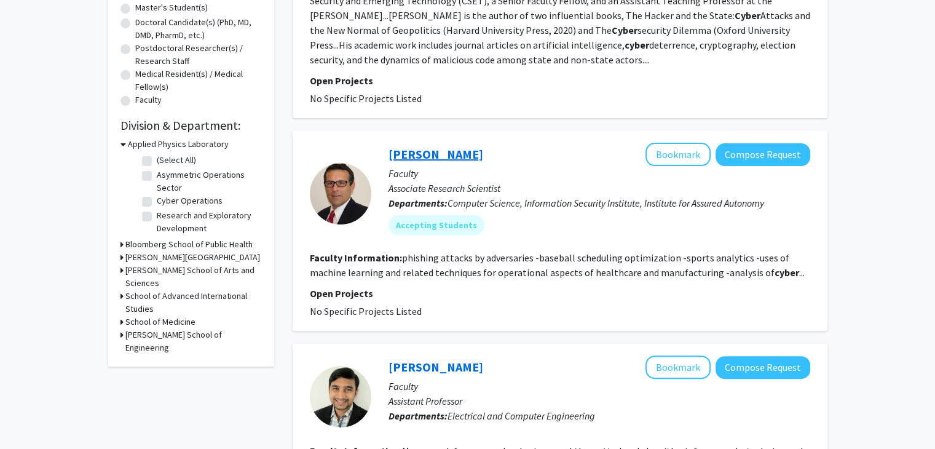
click at [416, 153] on link "Tony Dahbura" at bounding box center [435, 153] width 95 height 15
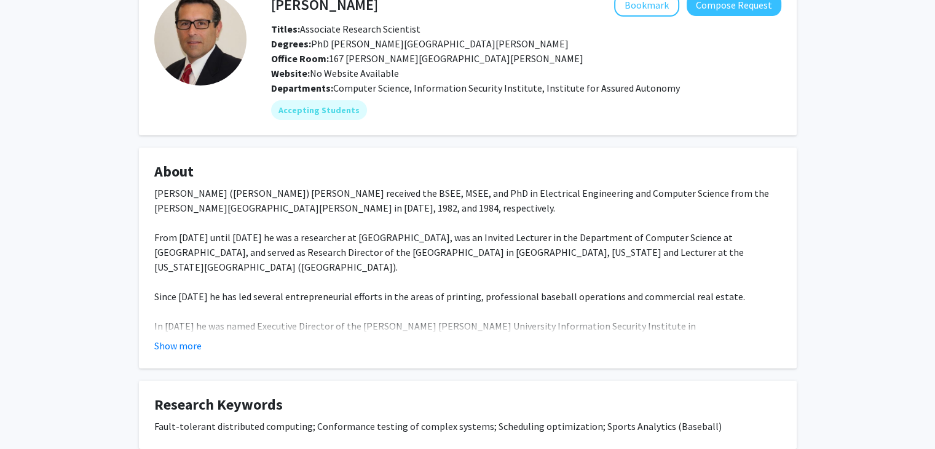
scroll to position [93, 0]
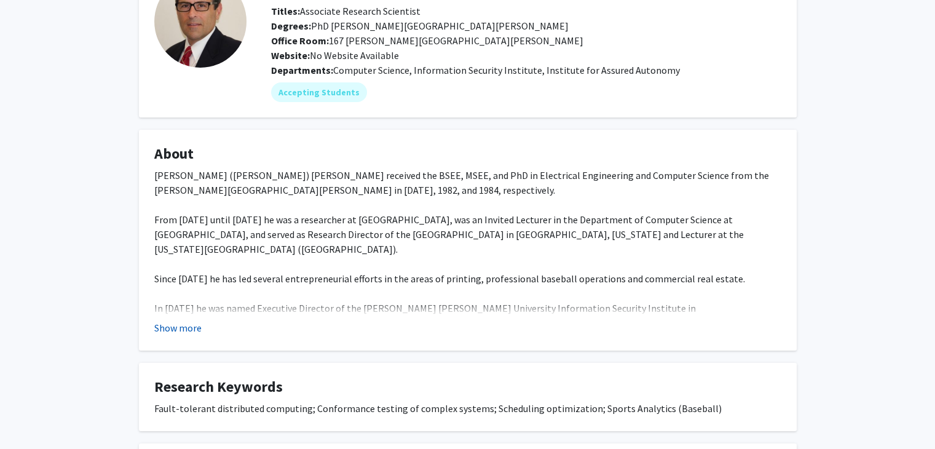
click at [189, 333] on button "Show more" at bounding box center [177, 327] width 47 height 15
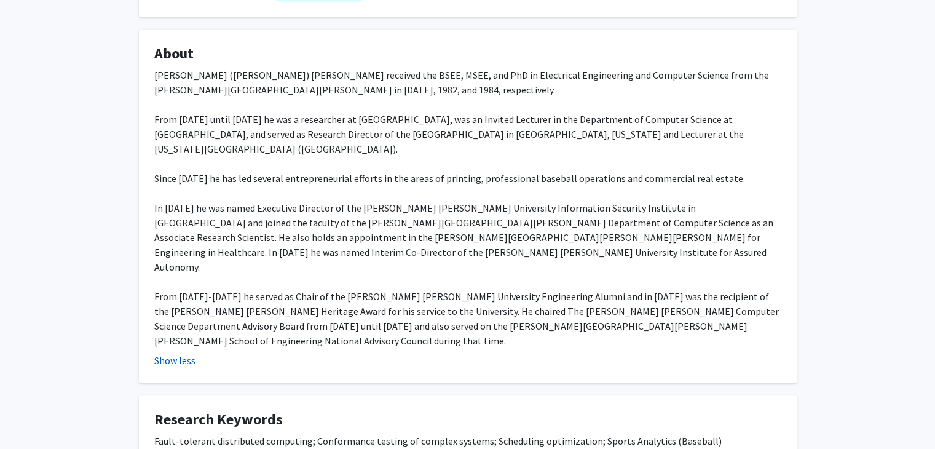
scroll to position [0, 0]
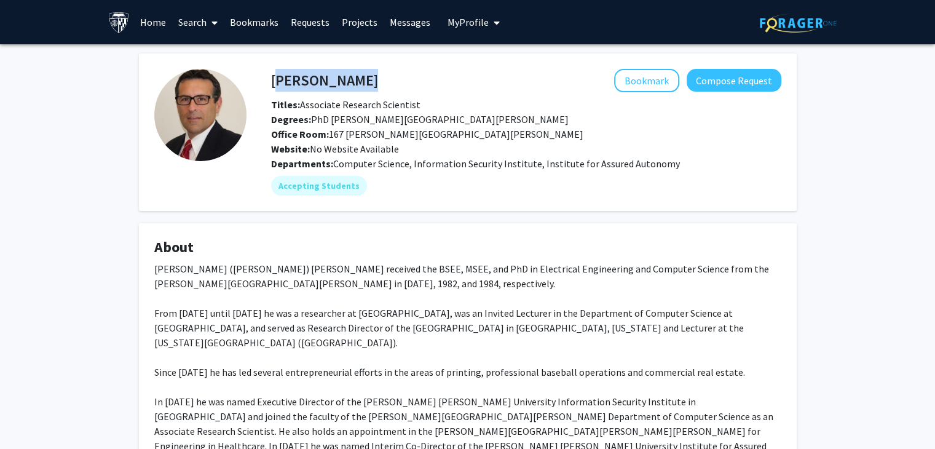
drag, startPoint x: 272, startPoint y: 74, endPoint x: 395, endPoint y: 71, distance: 123.0
click at [395, 71] on div "Tony Dahbura Bookmark Compose Request" at bounding box center [526, 80] width 529 height 23
copy h4 "Tony Dahbura"
click at [636, 79] on button "Bookmark" at bounding box center [646, 80] width 65 height 23
click at [652, 81] on button "Bookmark" at bounding box center [646, 80] width 65 height 23
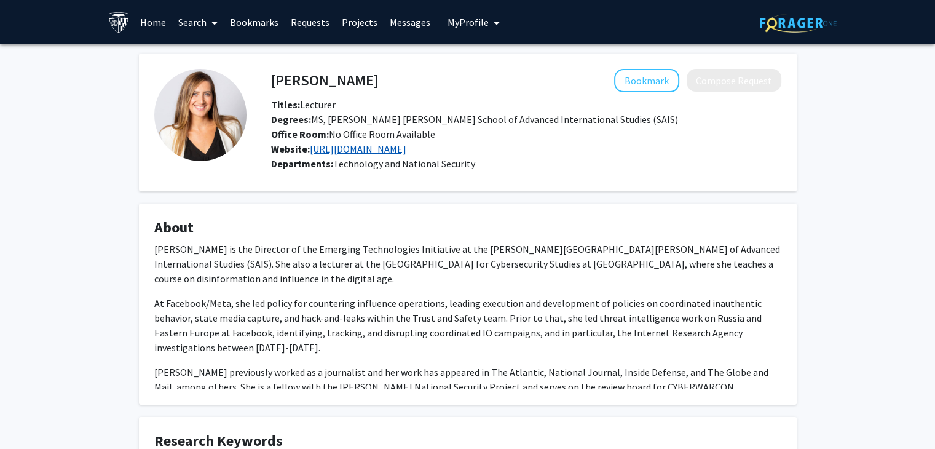
click at [403, 150] on link "http://www.olgabelogolova.com/" at bounding box center [358, 149] width 97 height 12
click at [377, 146] on link "http://www.olgabelogolova.com/" at bounding box center [358, 149] width 97 height 12
click at [358, 152] on link "http://www.olgabelogolova.com/" at bounding box center [358, 149] width 97 height 12
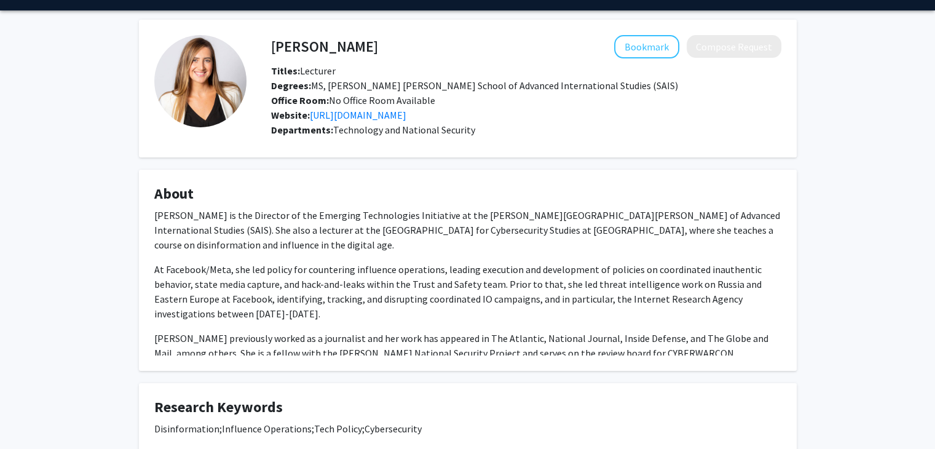
scroll to position [61, 0]
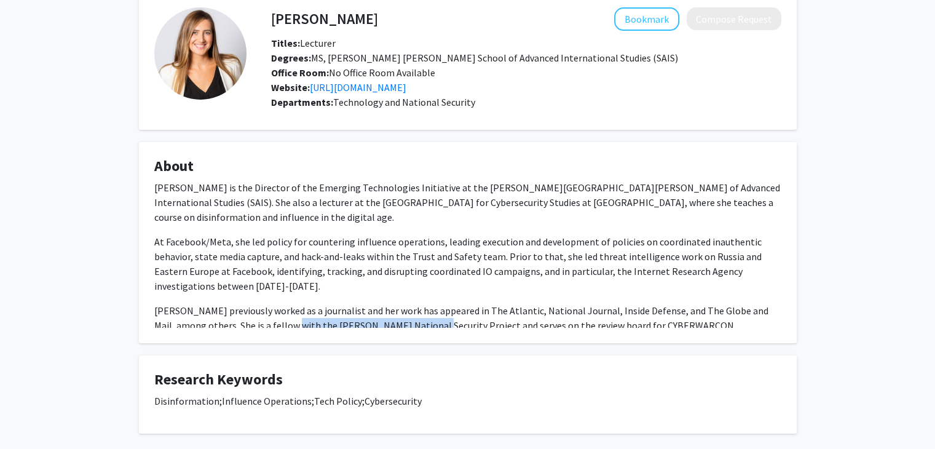
drag, startPoint x: 280, startPoint y: 311, endPoint x: 400, endPoint y: 310, distance: 119.3
click at [416, 306] on p "Olga previously worked as a journalist and her work has appeared in The Atlanti…" at bounding box center [467, 318] width 627 height 30
copy p "Truman National Security Project"
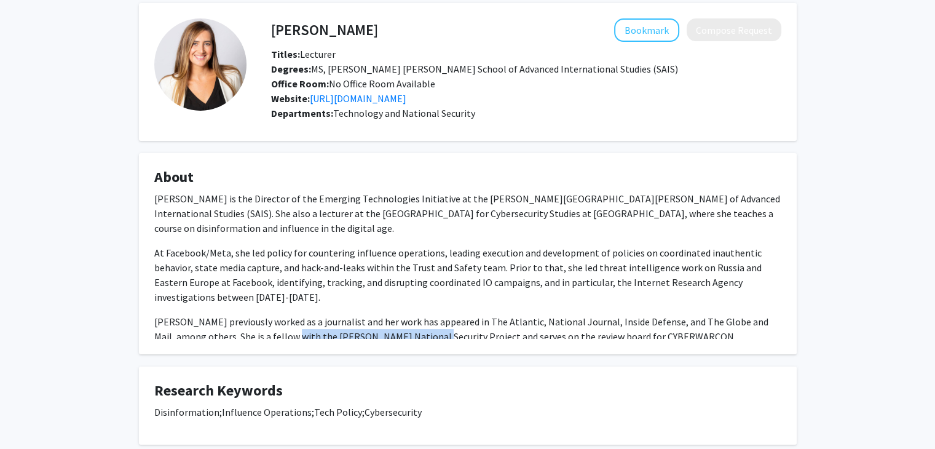
scroll to position [0, 0]
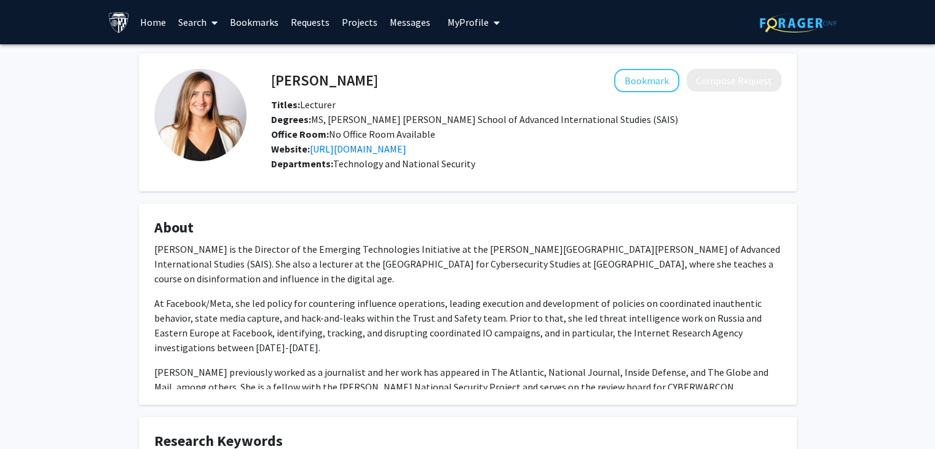
click at [334, 297] on p "At Facebook/Meta, she led policy for countering influence operations, leading e…" at bounding box center [467, 325] width 627 height 59
drag, startPoint x: 390, startPoint y: 119, endPoint x: 575, endPoint y: 120, distance: 184.4
click at [588, 114] on div "Degrees: MS, Johns Hopkins School of Advanced International Studies (SAIS)" at bounding box center [526, 119] width 529 height 15
copy span "School of Advanced International Studies (SAIS)"
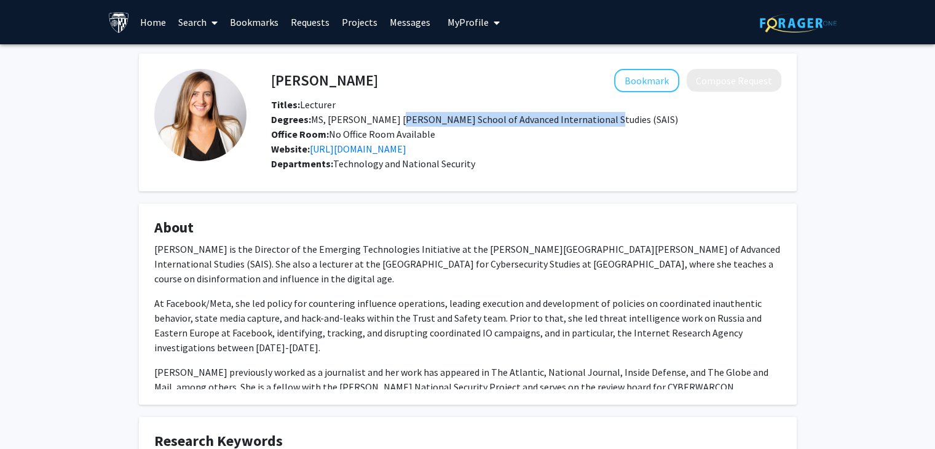
click at [218, 109] on img at bounding box center [200, 115] width 92 height 92
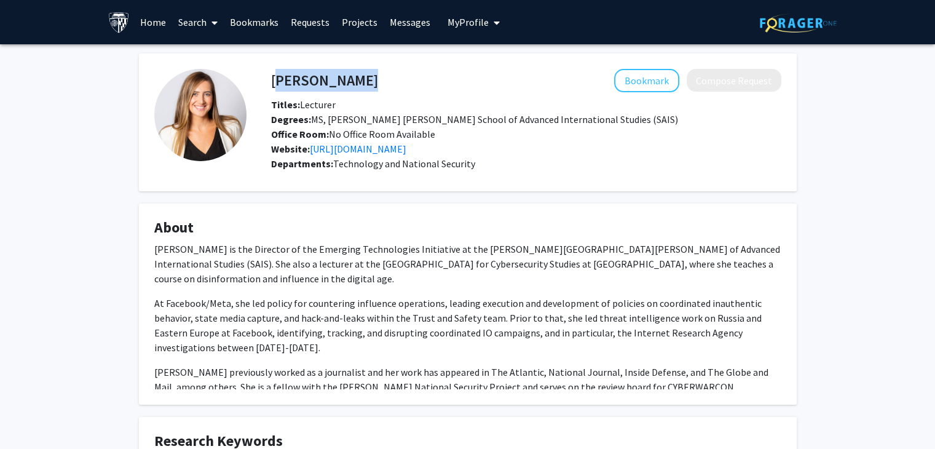
drag, startPoint x: 270, startPoint y: 79, endPoint x: 376, endPoint y: 74, distance: 105.8
click at [376, 74] on div "Olga Belogolova Bookmark Compose Request" at bounding box center [526, 80] width 529 height 23
copy h4 "[PERSON_NAME]"
click at [662, 77] on button "Bookmark" at bounding box center [646, 80] width 65 height 23
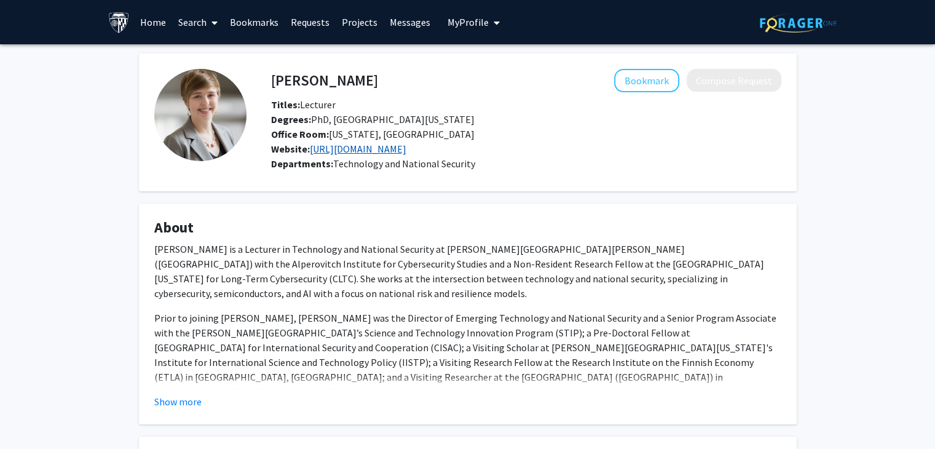
click at [371, 151] on link "[URL][DOMAIN_NAME]" at bounding box center [358, 149] width 97 height 12
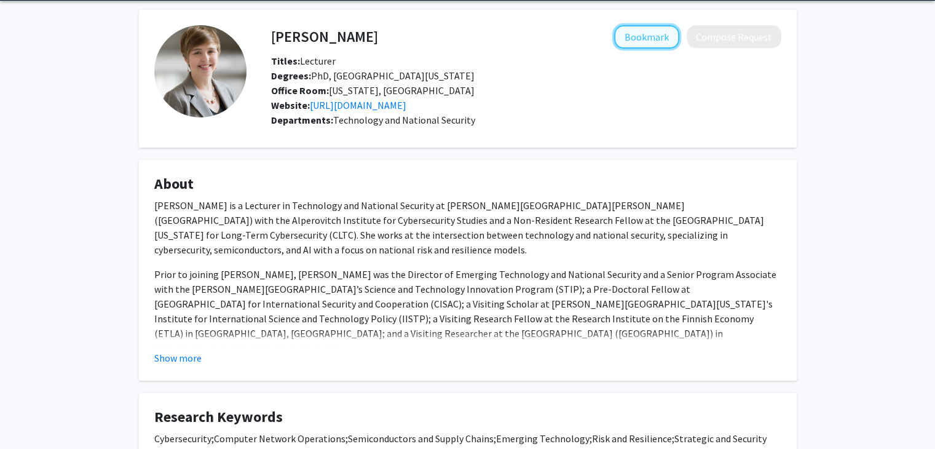
click at [652, 36] on button "Bookmark" at bounding box center [646, 36] width 65 height 23
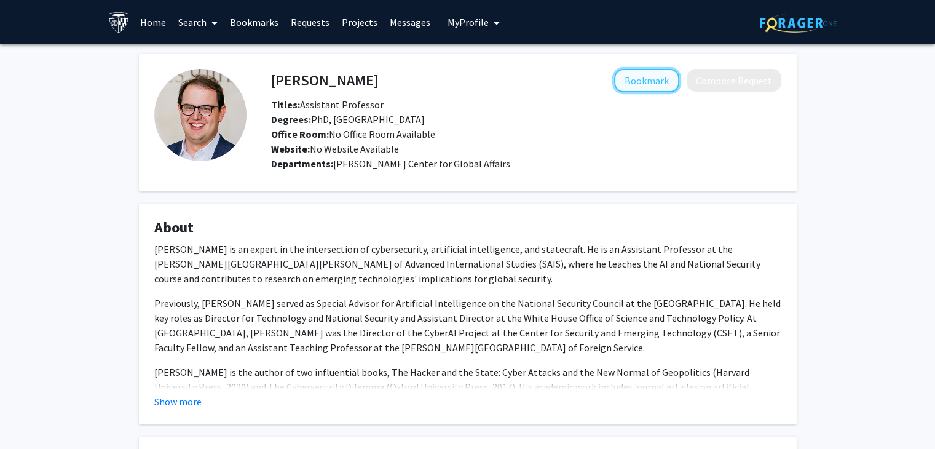
click at [646, 82] on button "Bookmark" at bounding box center [646, 80] width 65 height 23
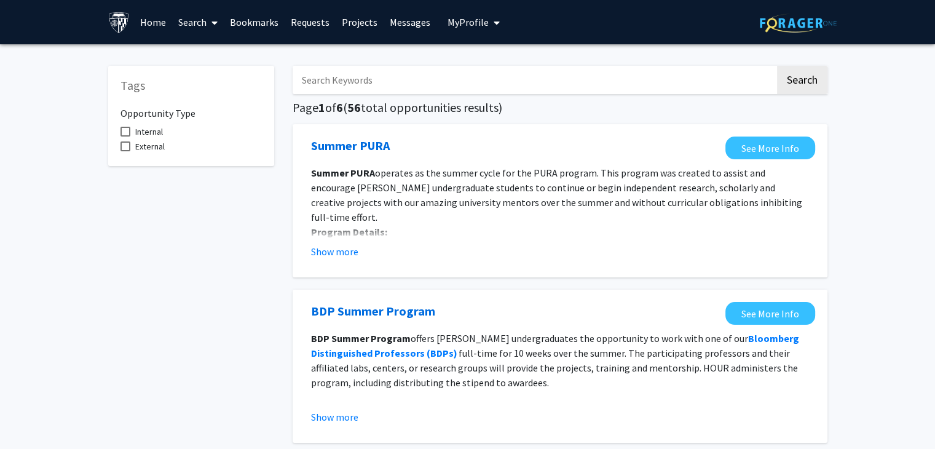
click at [373, 85] on input "Search Keywords" at bounding box center [534, 80] width 483 height 28
click at [777, 66] on button "Search" at bounding box center [802, 80] width 50 height 28
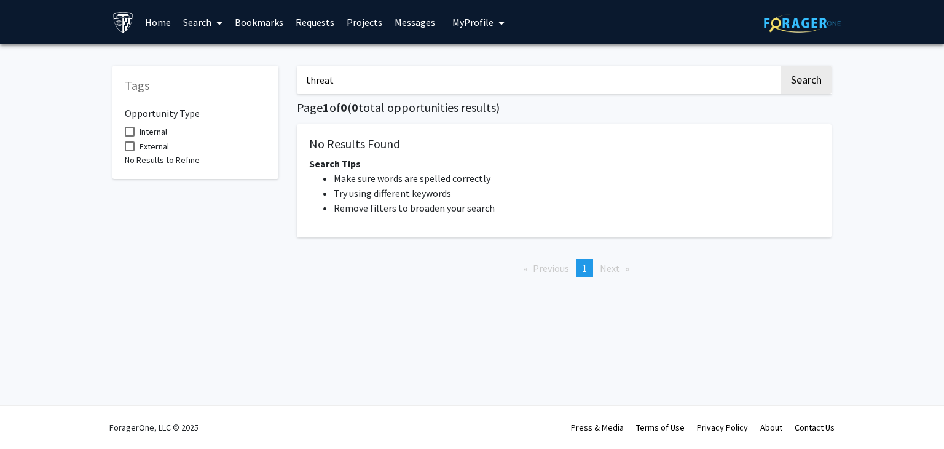
click at [781, 66] on button "Search" at bounding box center [806, 80] width 50 height 28
type input "intelligence"
click at [781, 66] on button "Search" at bounding box center [806, 80] width 50 height 28
type input "quality"
click at [781, 66] on button "Search" at bounding box center [806, 80] width 50 height 28
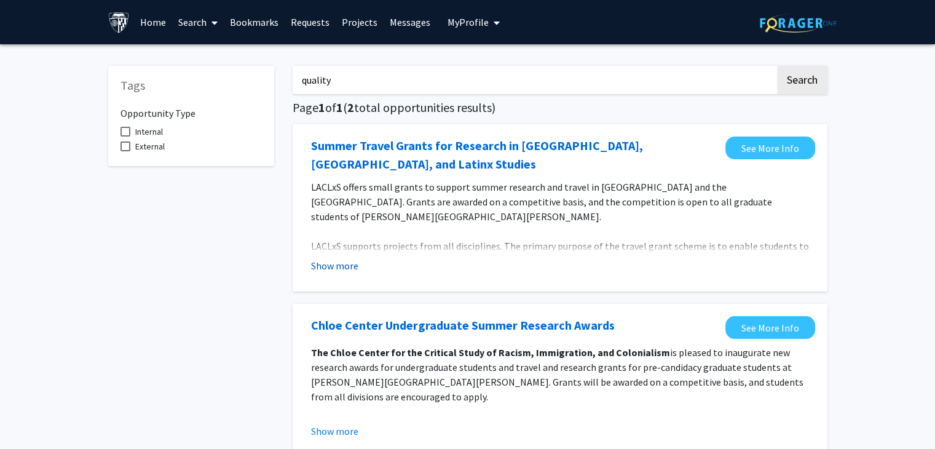
click at [333, 268] on button "Show more" at bounding box center [334, 265] width 47 height 15
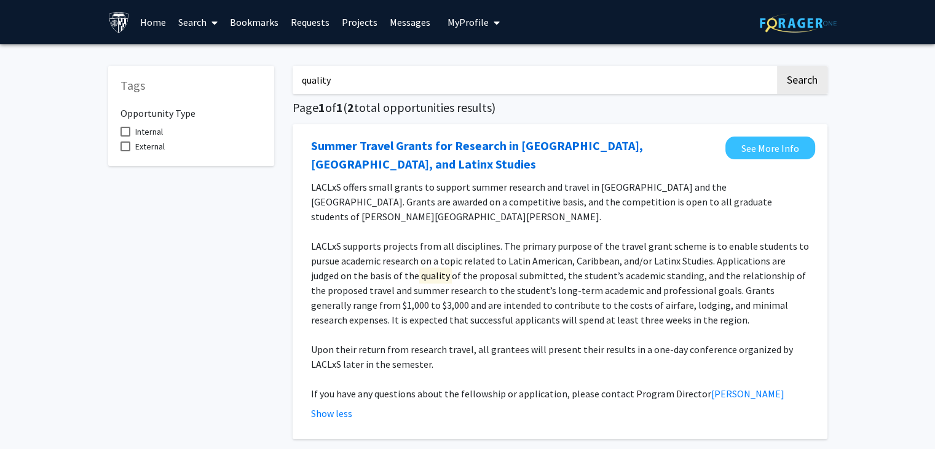
click at [444, 89] on input "quality" at bounding box center [534, 80] width 483 height 28
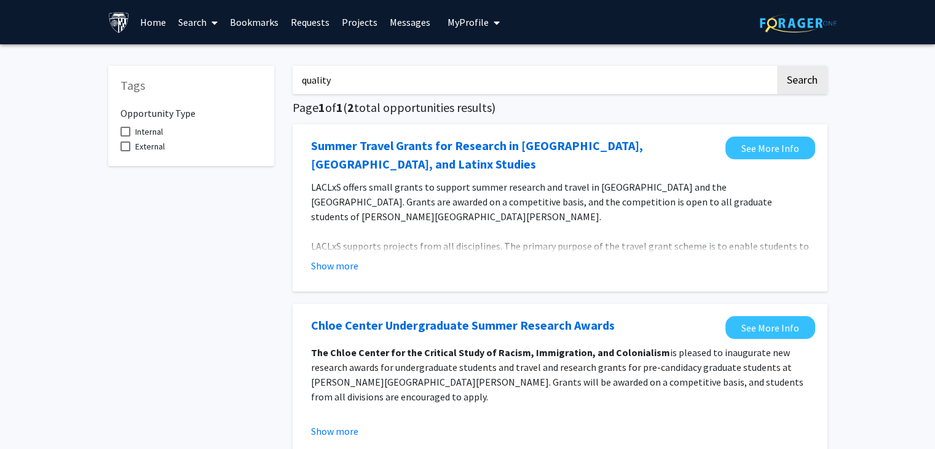
click at [431, 87] on input "quality" at bounding box center [534, 80] width 483 height 28
type input "q"
click at [777, 66] on button "Search" at bounding box center [802, 80] width 50 height 28
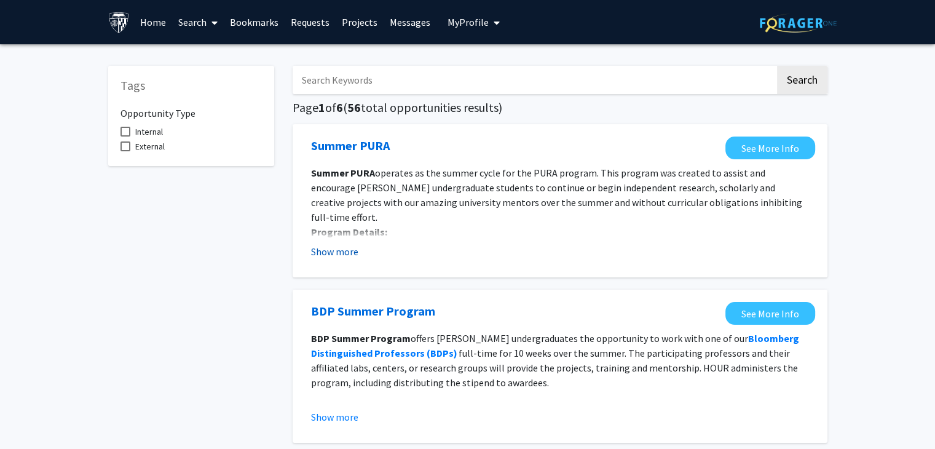
click at [330, 246] on button "Show more" at bounding box center [334, 251] width 47 height 15
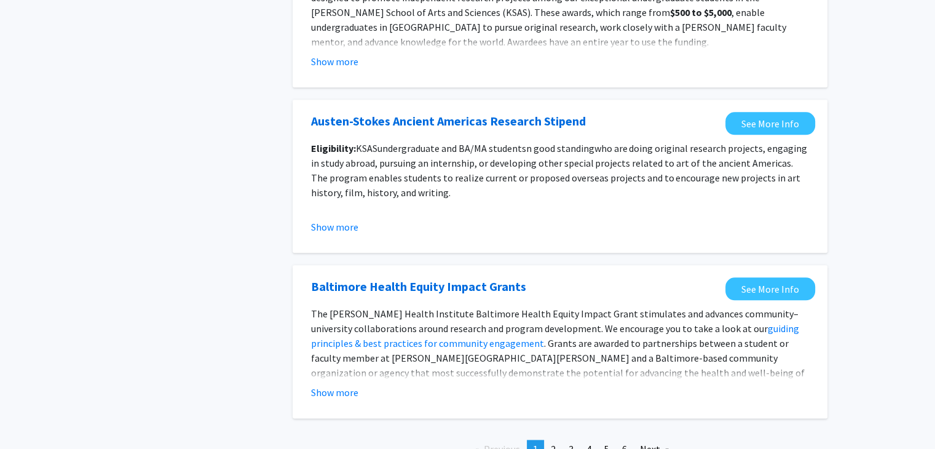
scroll to position [1470, 0]
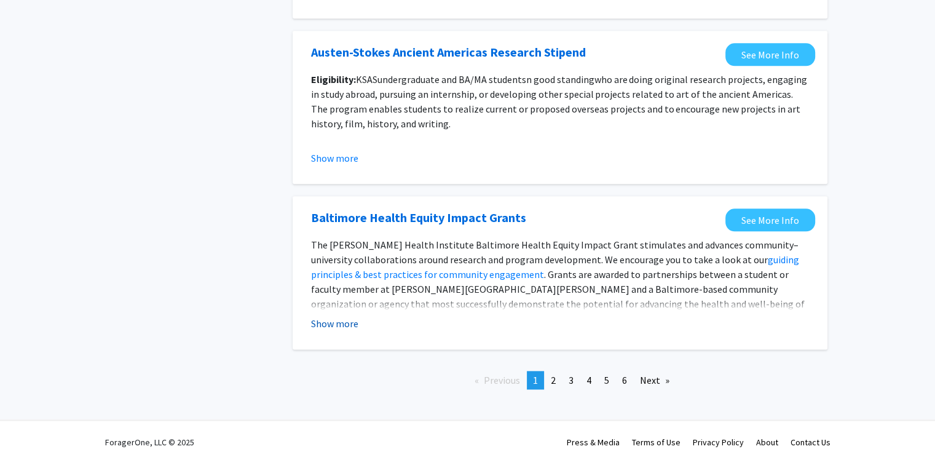
click at [341, 316] on button "Show more" at bounding box center [334, 323] width 47 height 15
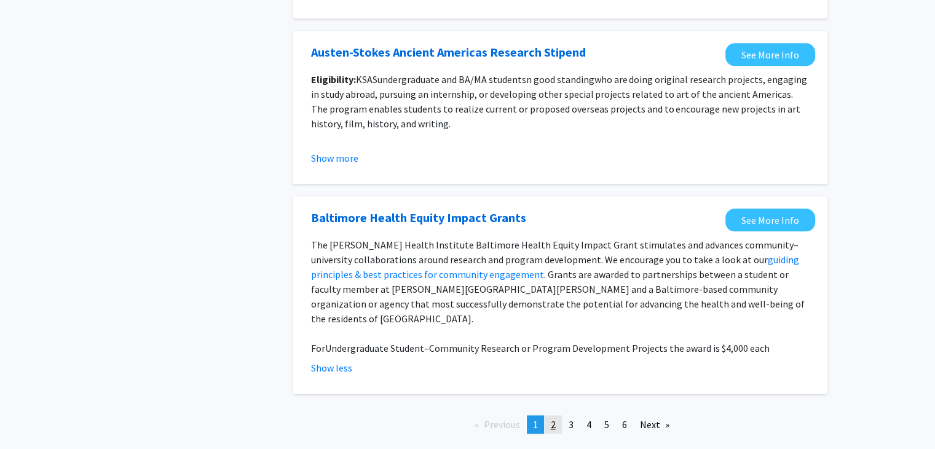
click at [549, 415] on link "page 2" at bounding box center [553, 424] width 17 height 18
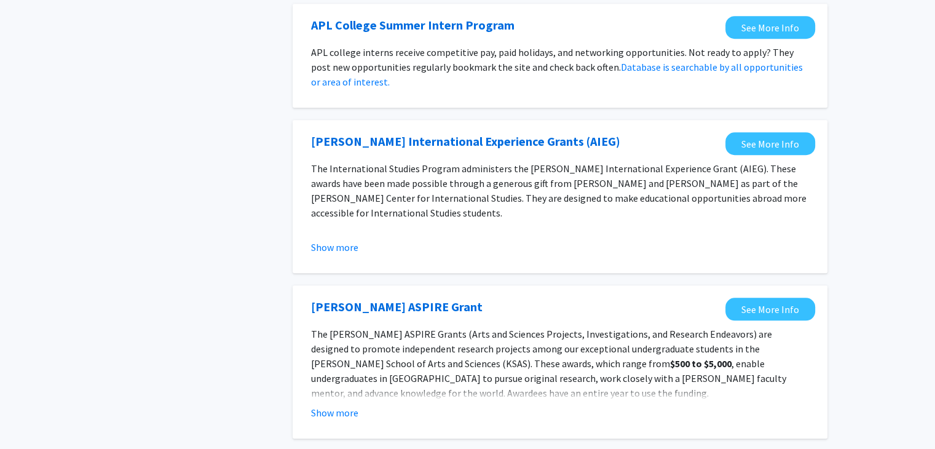
scroll to position [961, 0]
click at [337, 251] on button "Show more" at bounding box center [334, 247] width 47 height 15
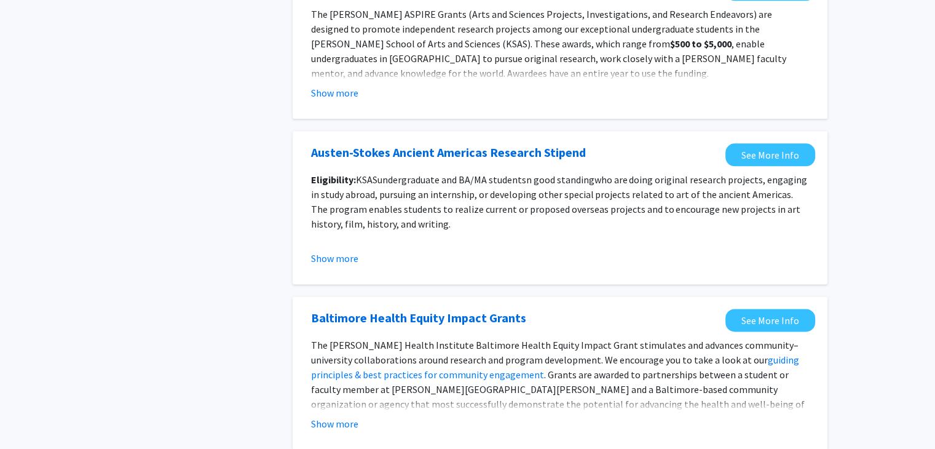
scroll to position [1602, 0]
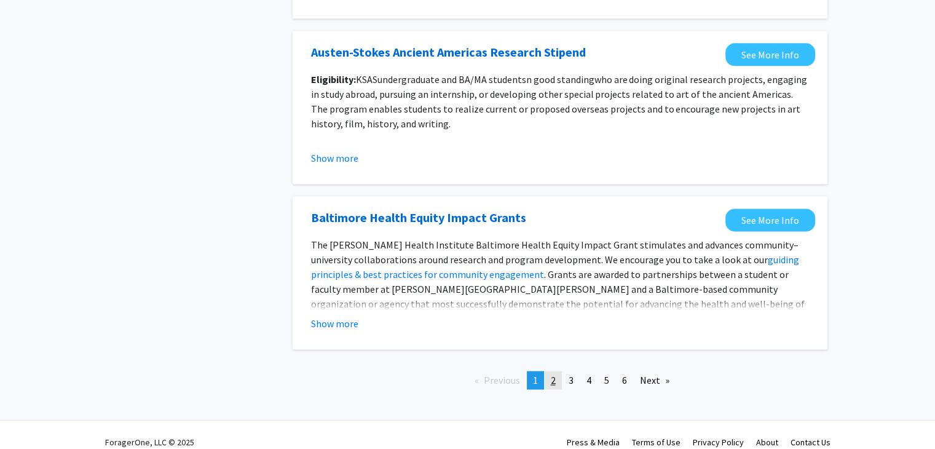
click at [548, 371] on link "page 2" at bounding box center [553, 380] width 17 height 18
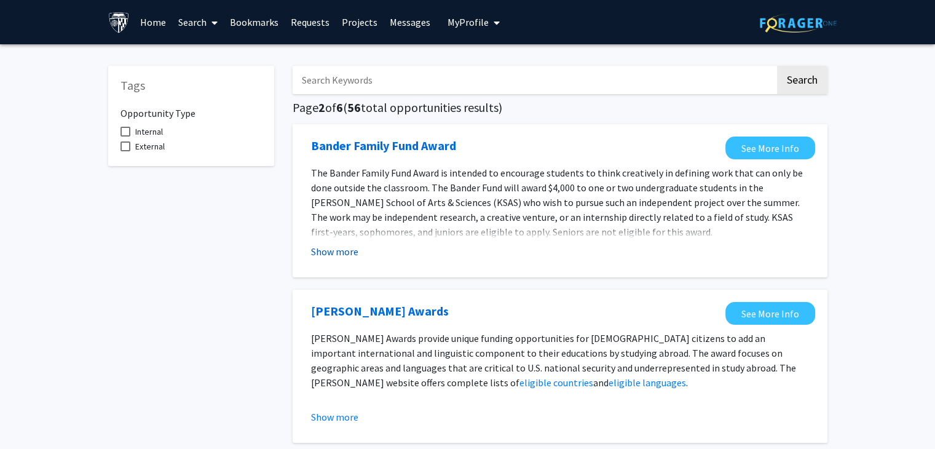
click at [327, 248] on button "Show more" at bounding box center [334, 251] width 47 height 15
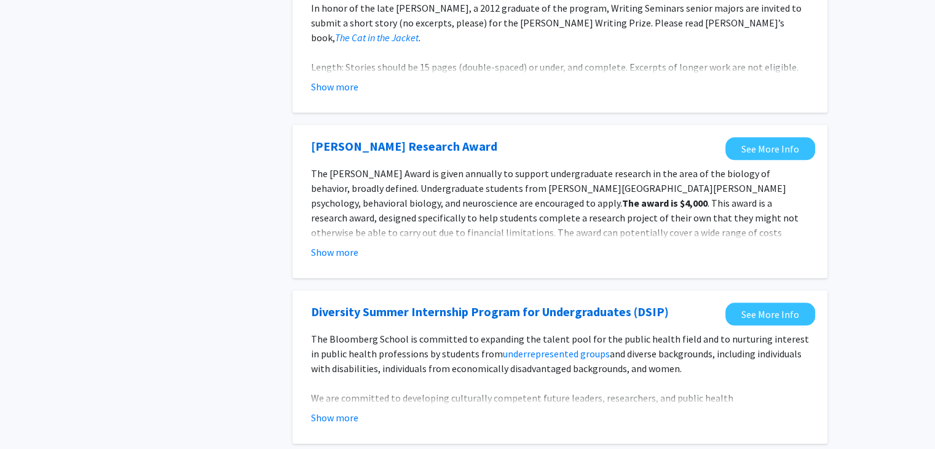
scroll to position [1534, 0]
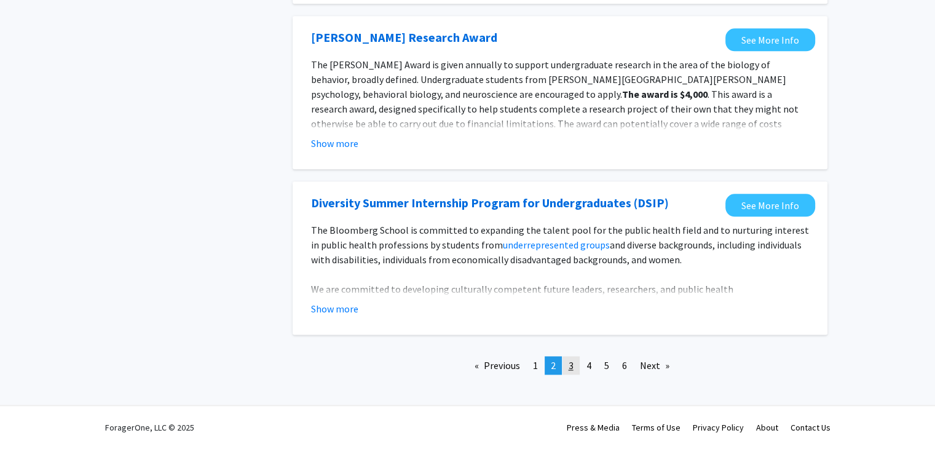
click at [566, 365] on link "page 3" at bounding box center [570, 365] width 17 height 18
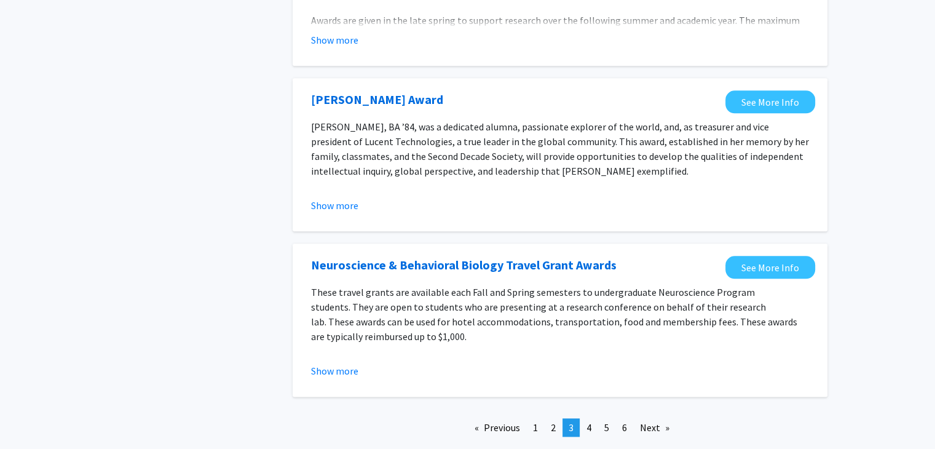
scroll to position [1367, 0]
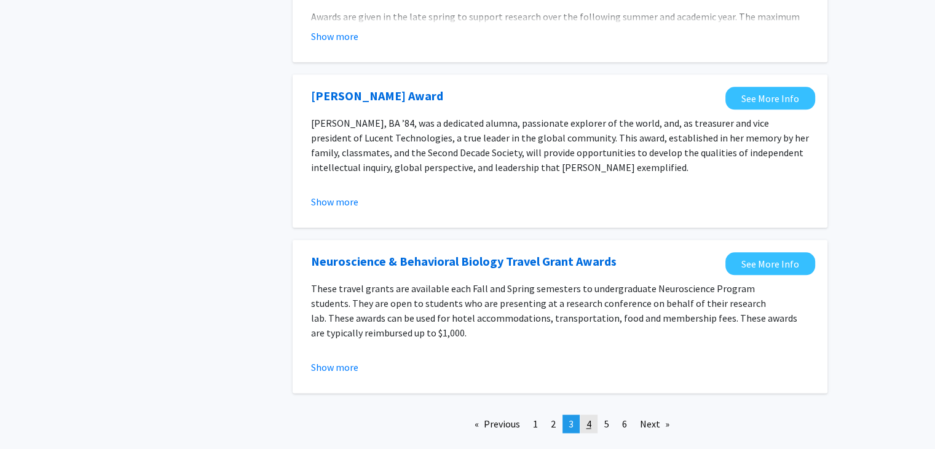
click at [580, 414] on link "page 4" at bounding box center [588, 423] width 17 height 18
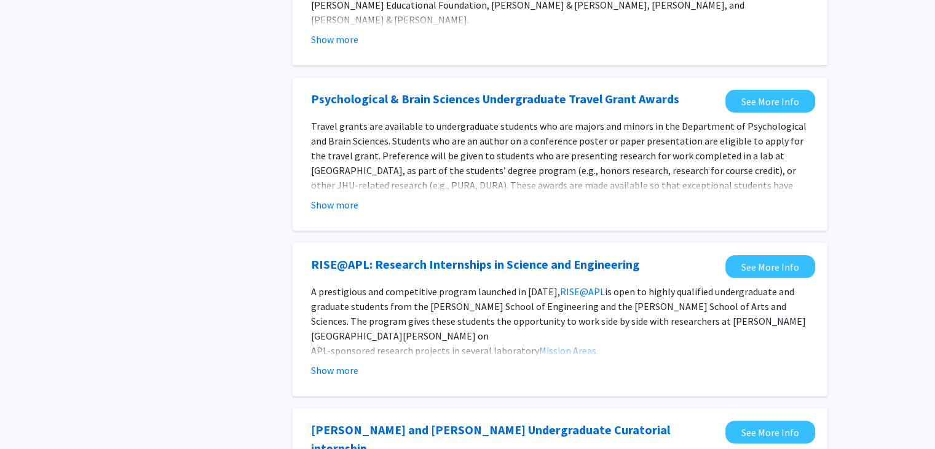
scroll to position [216, 0]
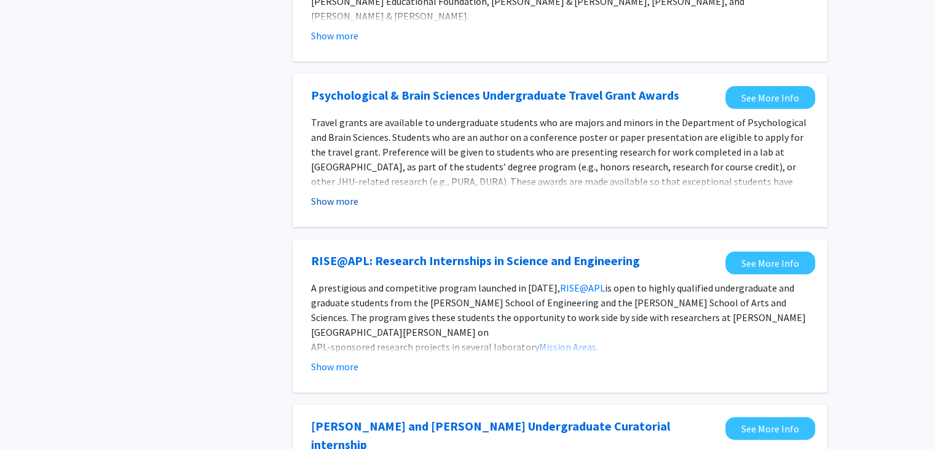
click at [347, 204] on button "Show more" at bounding box center [334, 201] width 47 height 15
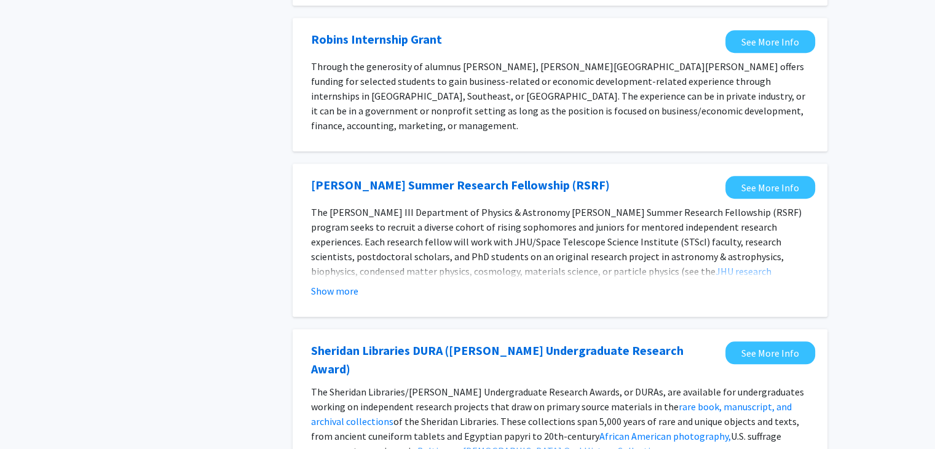
scroll to position [1033, 0]
click at [339, 283] on button "Show more" at bounding box center [334, 290] width 47 height 15
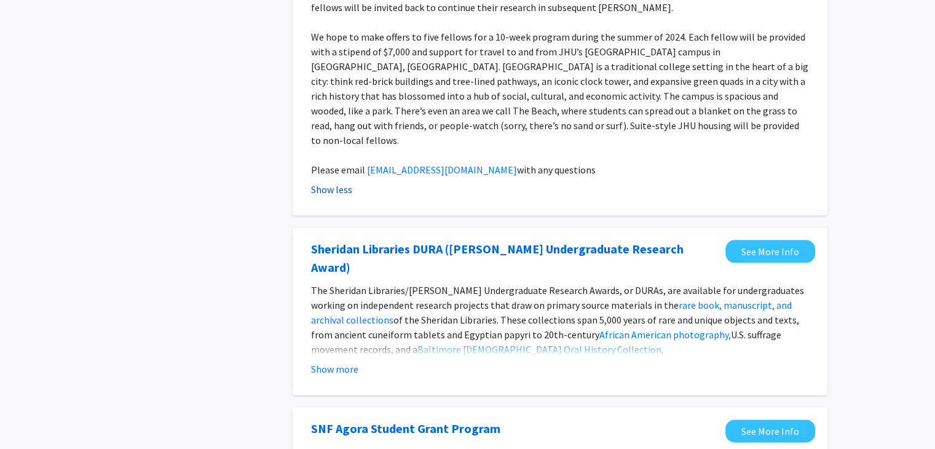
scroll to position [1416, 0]
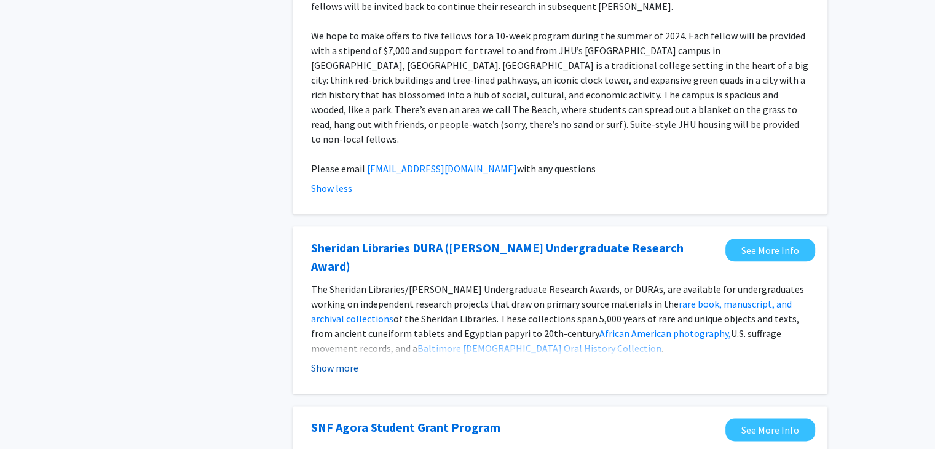
click at [337, 360] on button "Show more" at bounding box center [334, 367] width 47 height 15
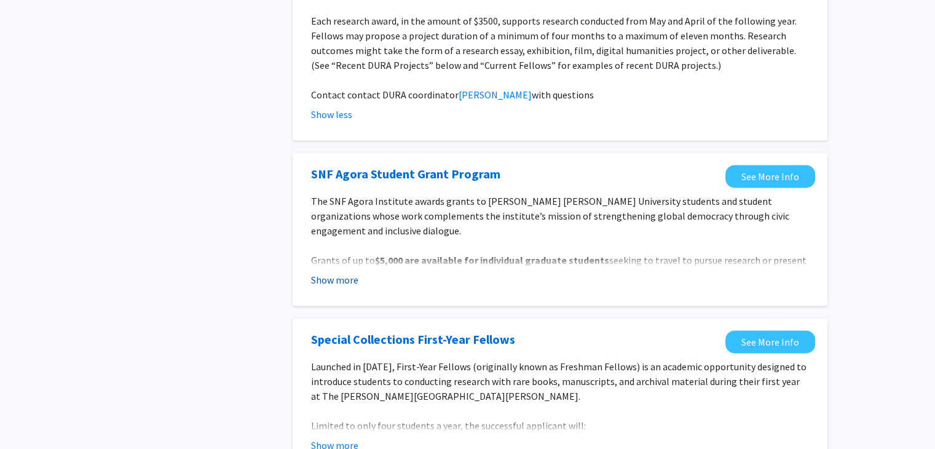
scroll to position [1883, 0]
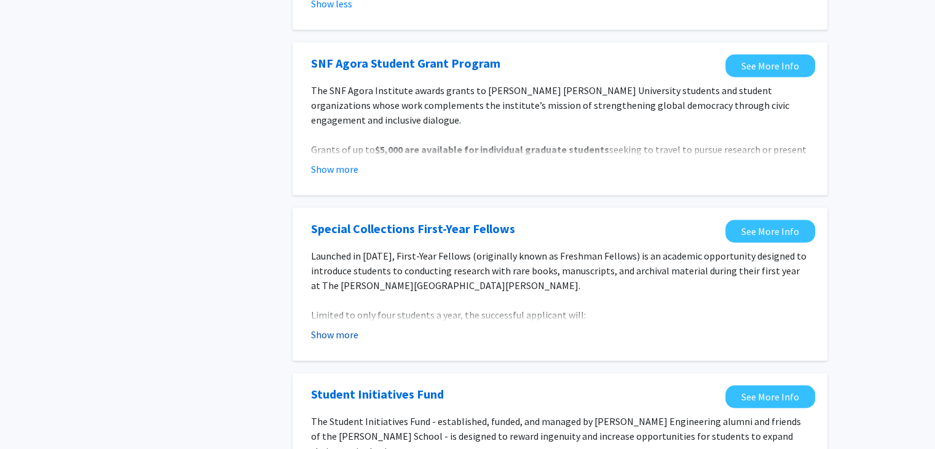
click at [329, 327] on button "Show more" at bounding box center [334, 334] width 47 height 15
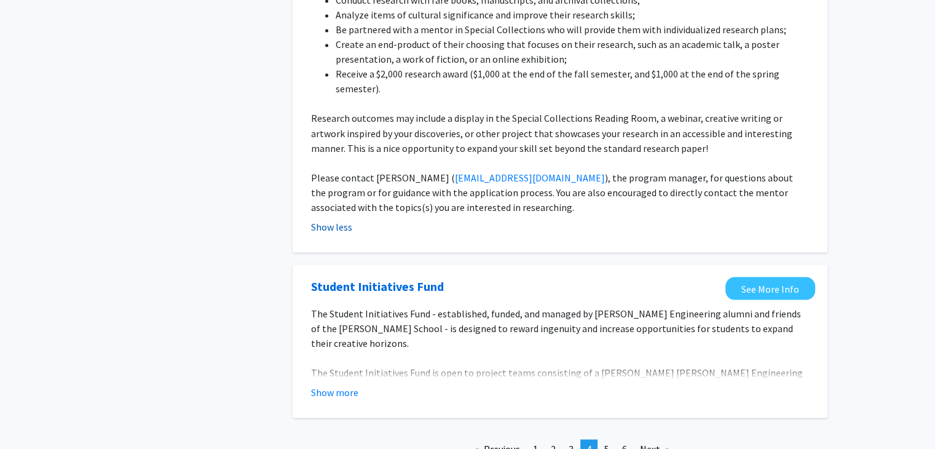
scroll to position [2237, 0]
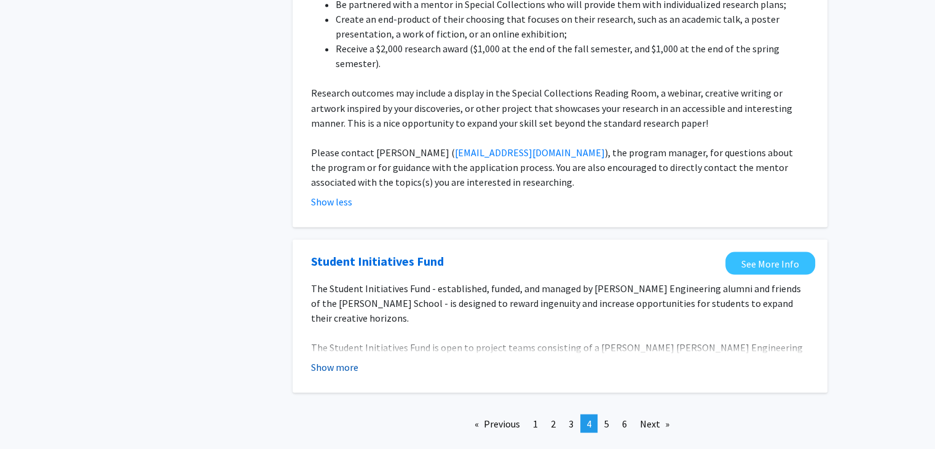
click at [332, 359] on button "Show more" at bounding box center [334, 366] width 47 height 15
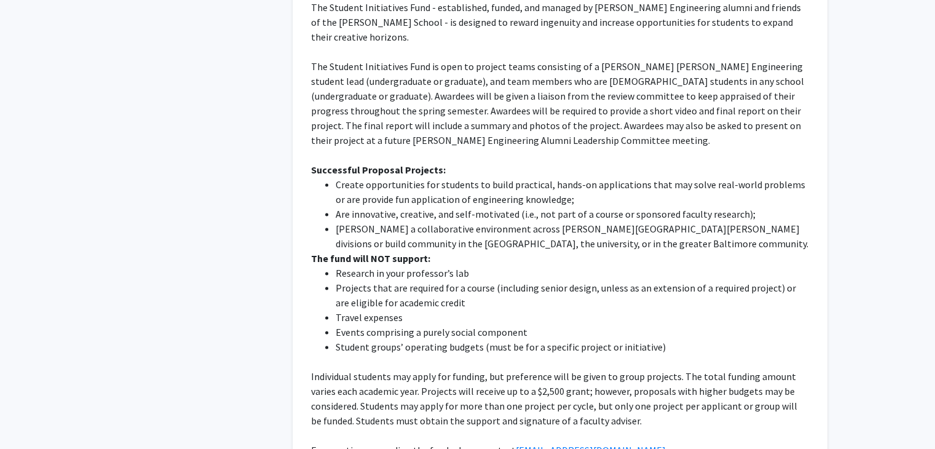
scroll to position [2572, 0]
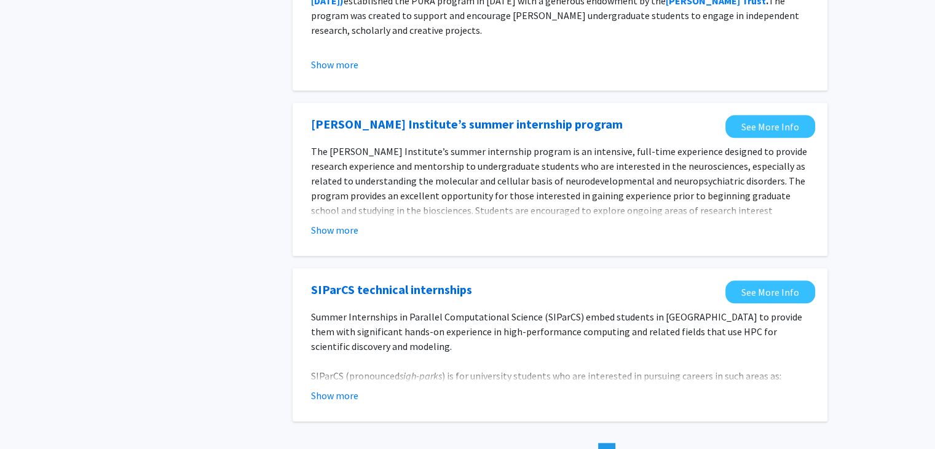
scroll to position [1396, 0]
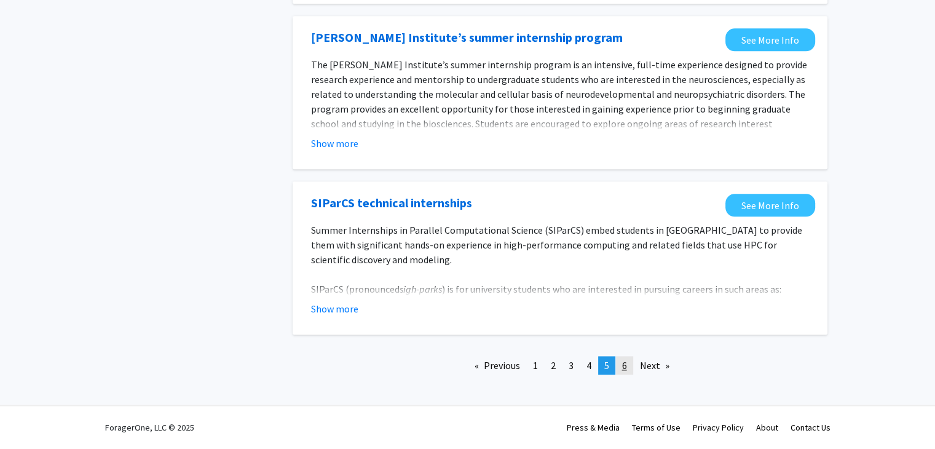
click at [625, 362] on span "6" at bounding box center [624, 365] width 5 height 12
